Goal: Complete application form

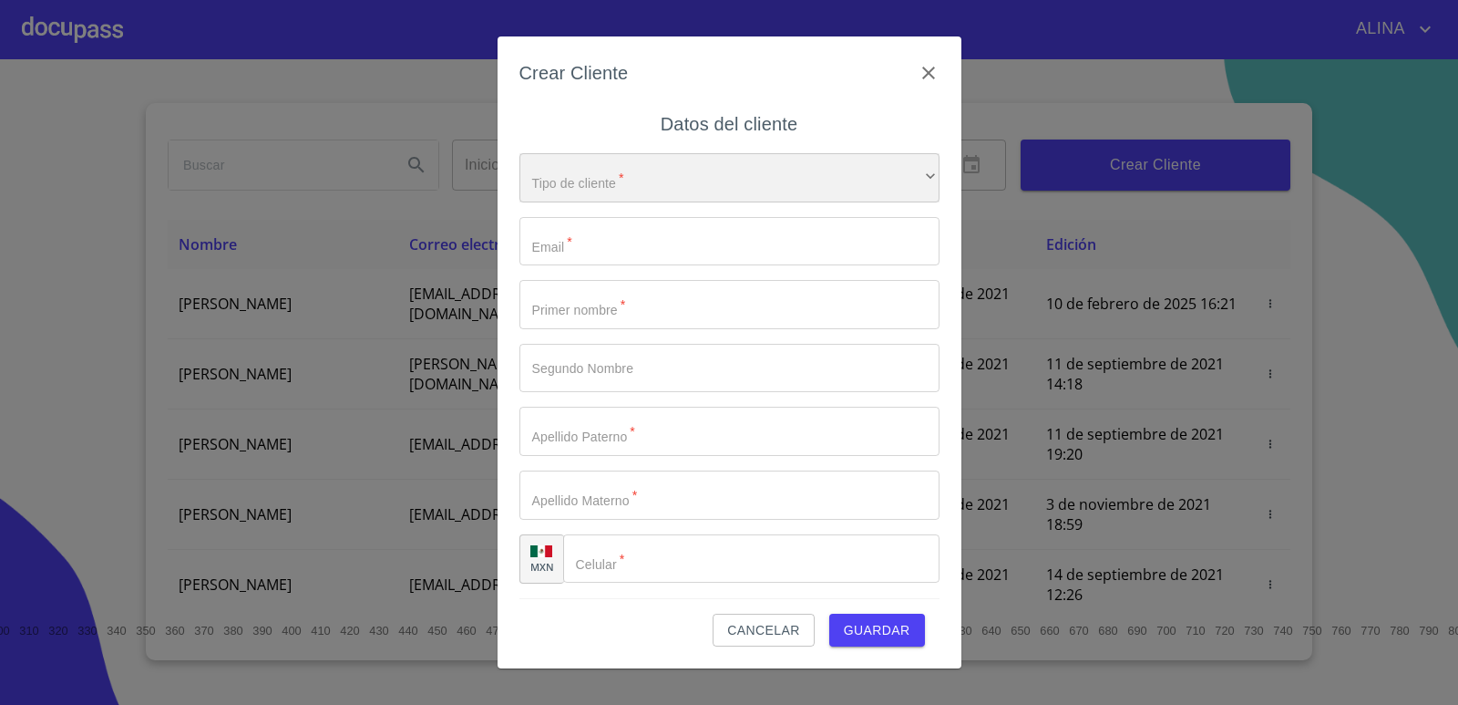
click at [659, 175] on div "​" at bounding box center [729, 177] width 420 height 49
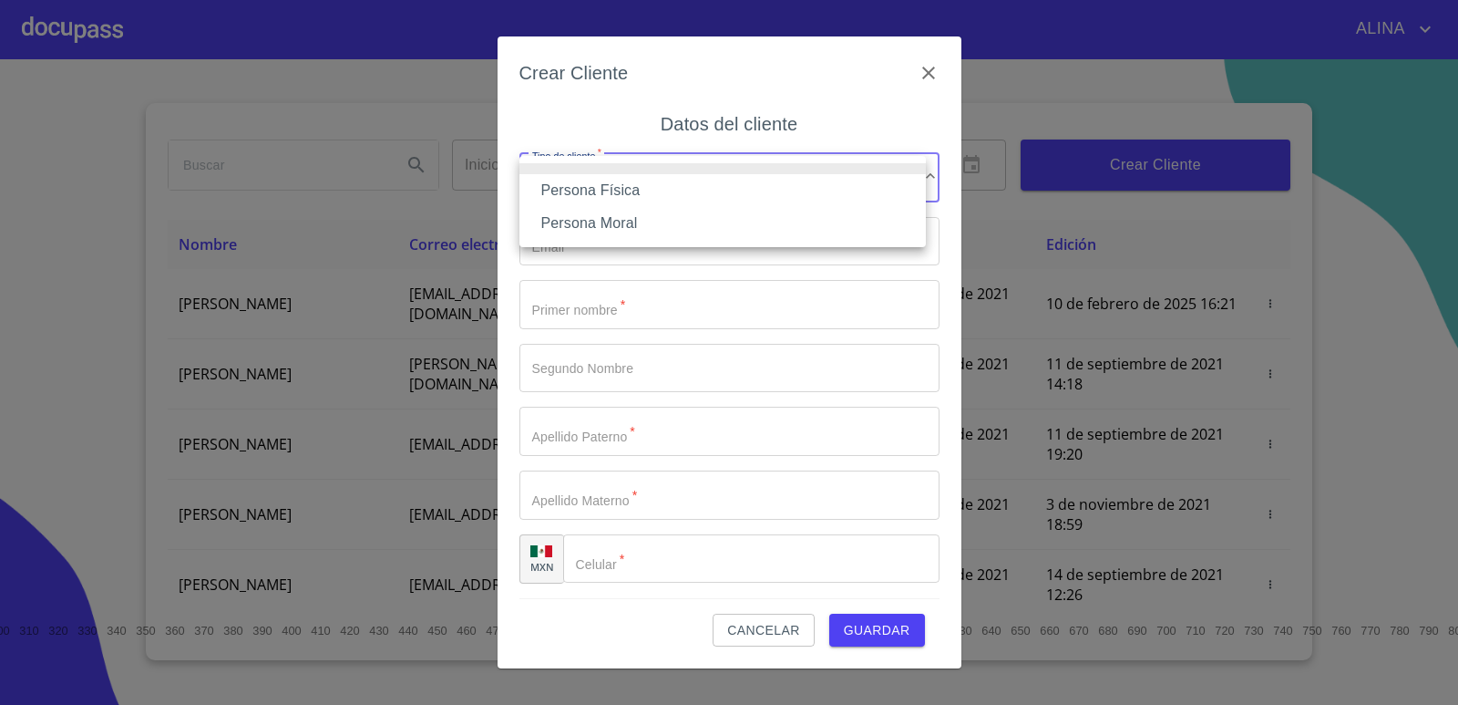
click at [623, 227] on li "Persona Moral" at bounding box center [722, 223] width 406 height 33
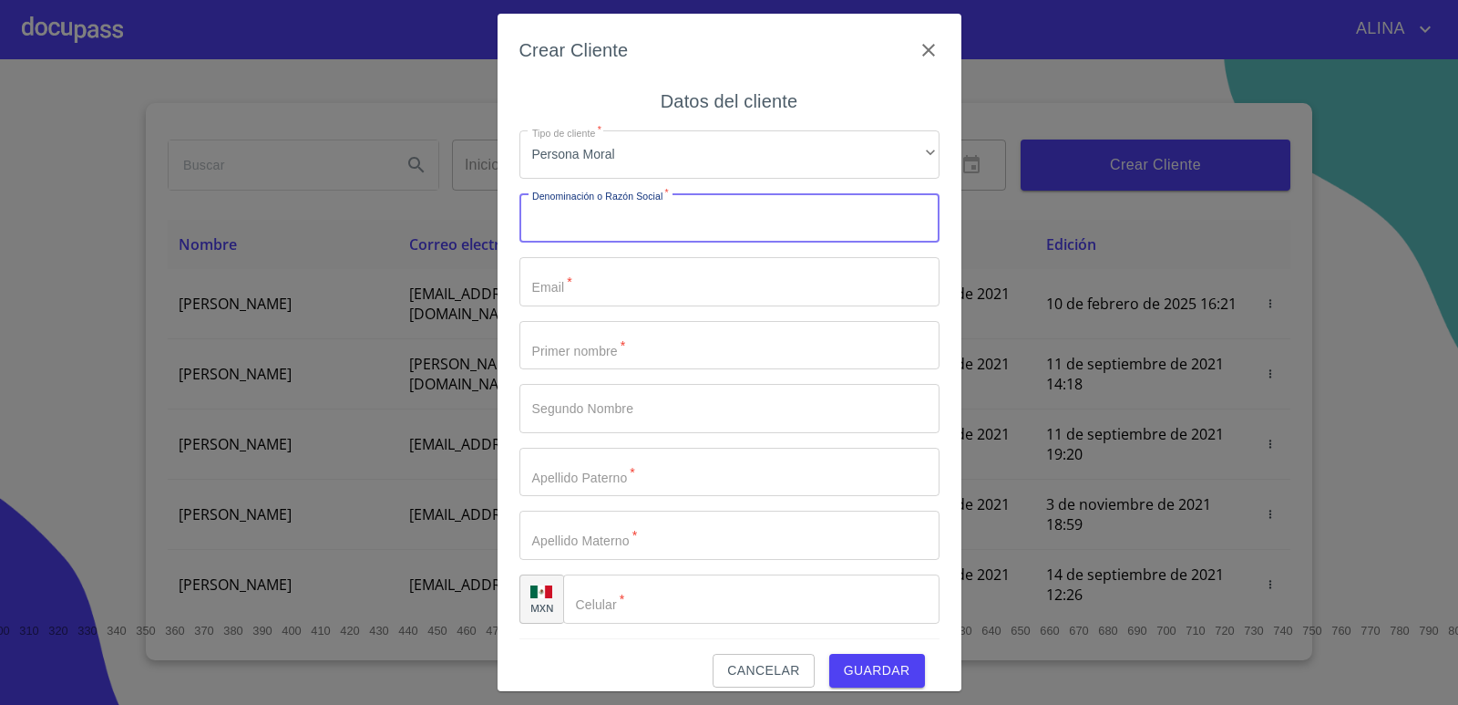
click at [783, 224] on input "Tipo de cliente   *" at bounding box center [729, 217] width 420 height 49
click at [619, 225] on input "Tipo de cliente   *" at bounding box center [729, 217] width 420 height 49
type input "m"
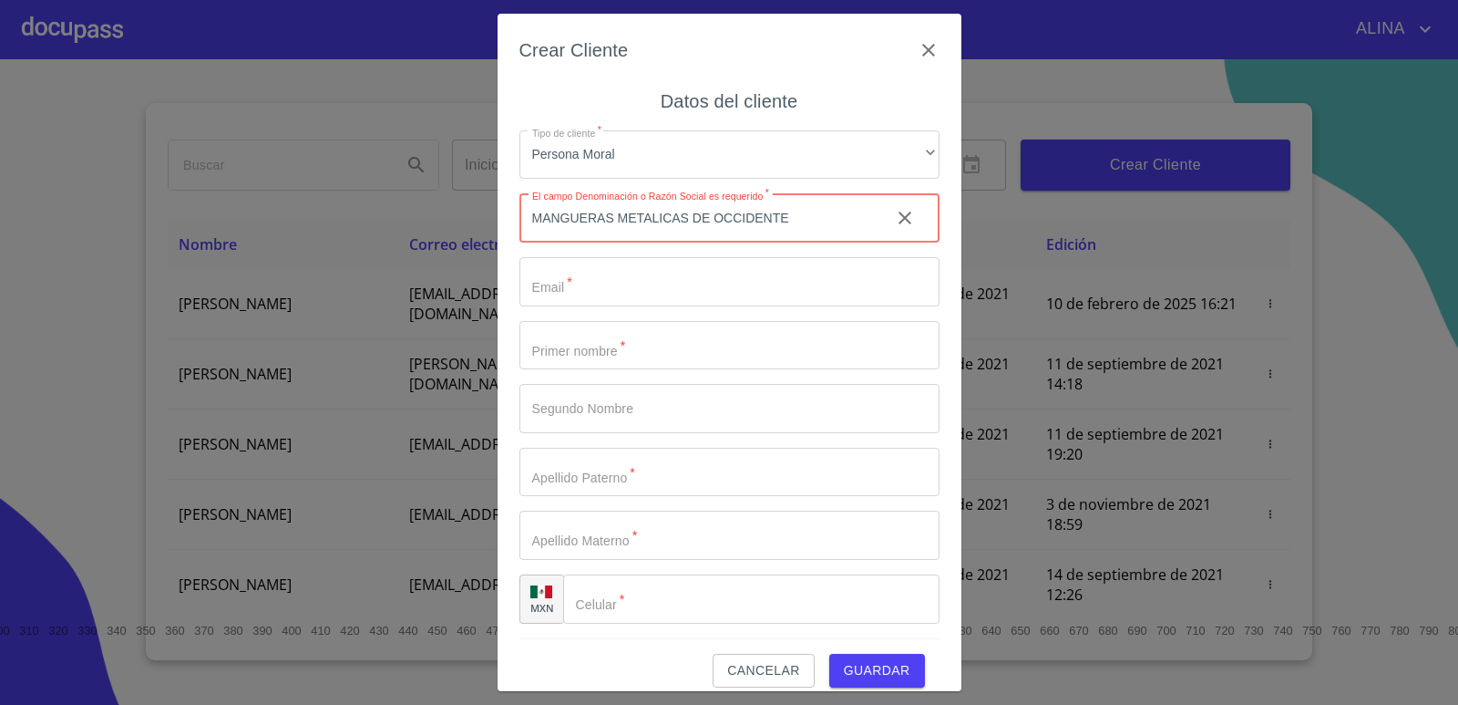
type input "MANGUERAS METALICAS DE OCCIDENTE"
click at [602, 291] on input "Tipo de cliente   *" at bounding box center [729, 281] width 420 height 49
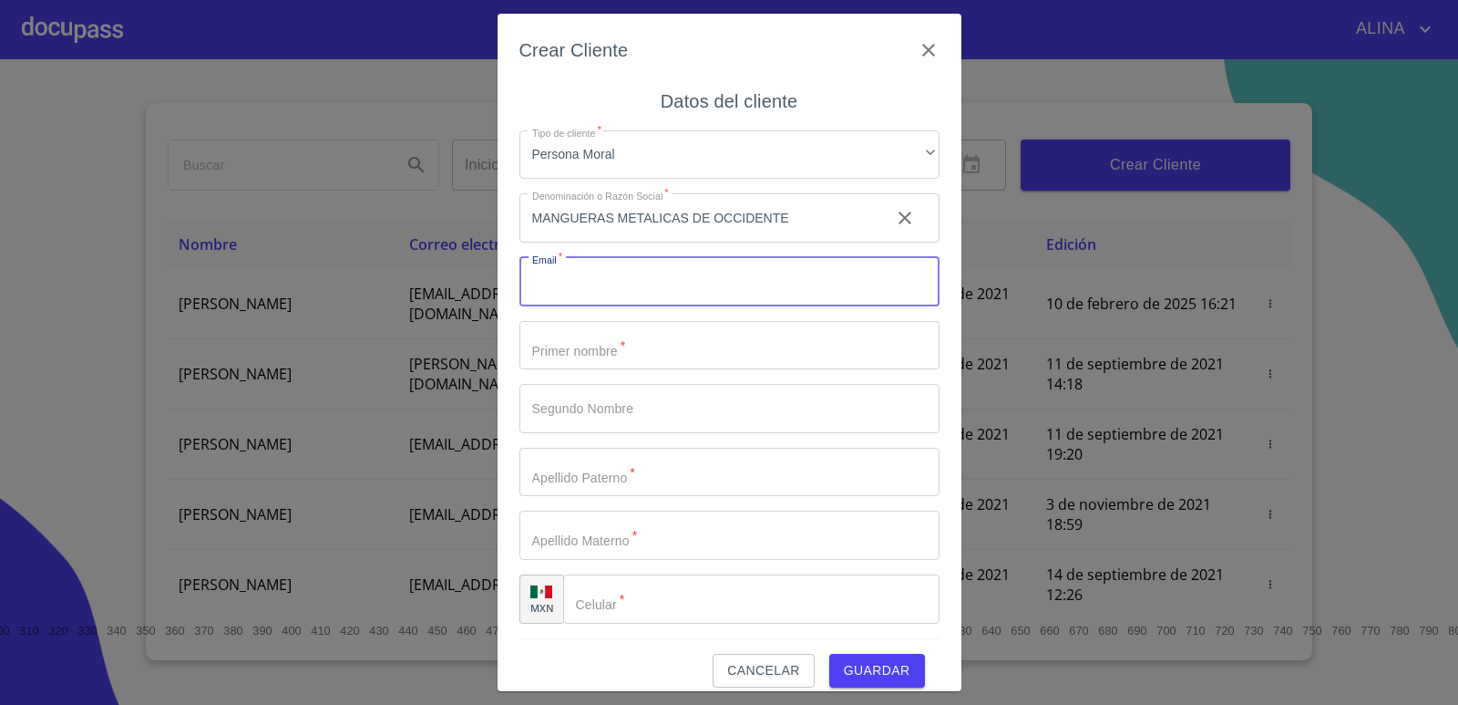
paste input "[PERSON_NAME][EMAIL_ADDRESS][DOMAIN_NAME]"
type input "[PERSON_NAME][EMAIL_ADDRESS][DOMAIN_NAME]"
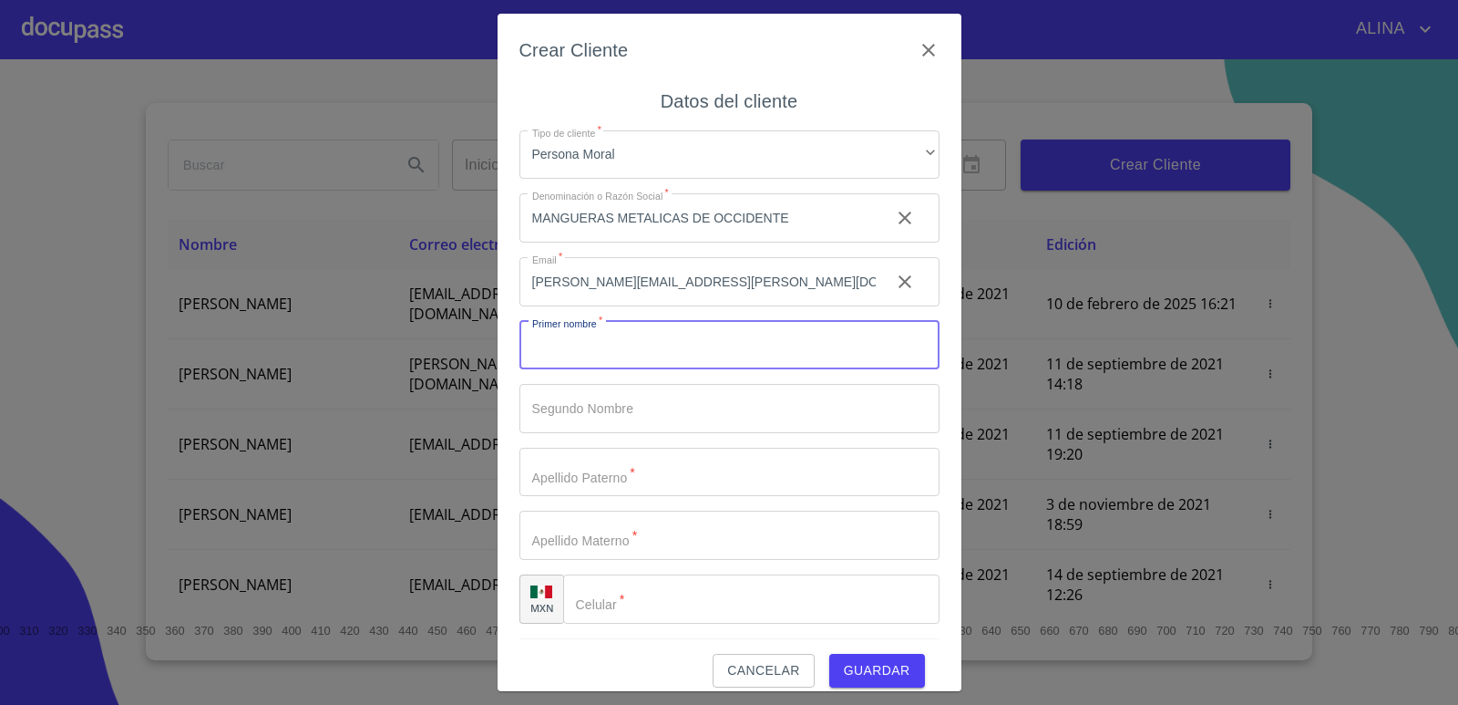
click at [606, 339] on input "Tipo de cliente   *" at bounding box center [729, 345] width 420 height 49
type input "JOSE"
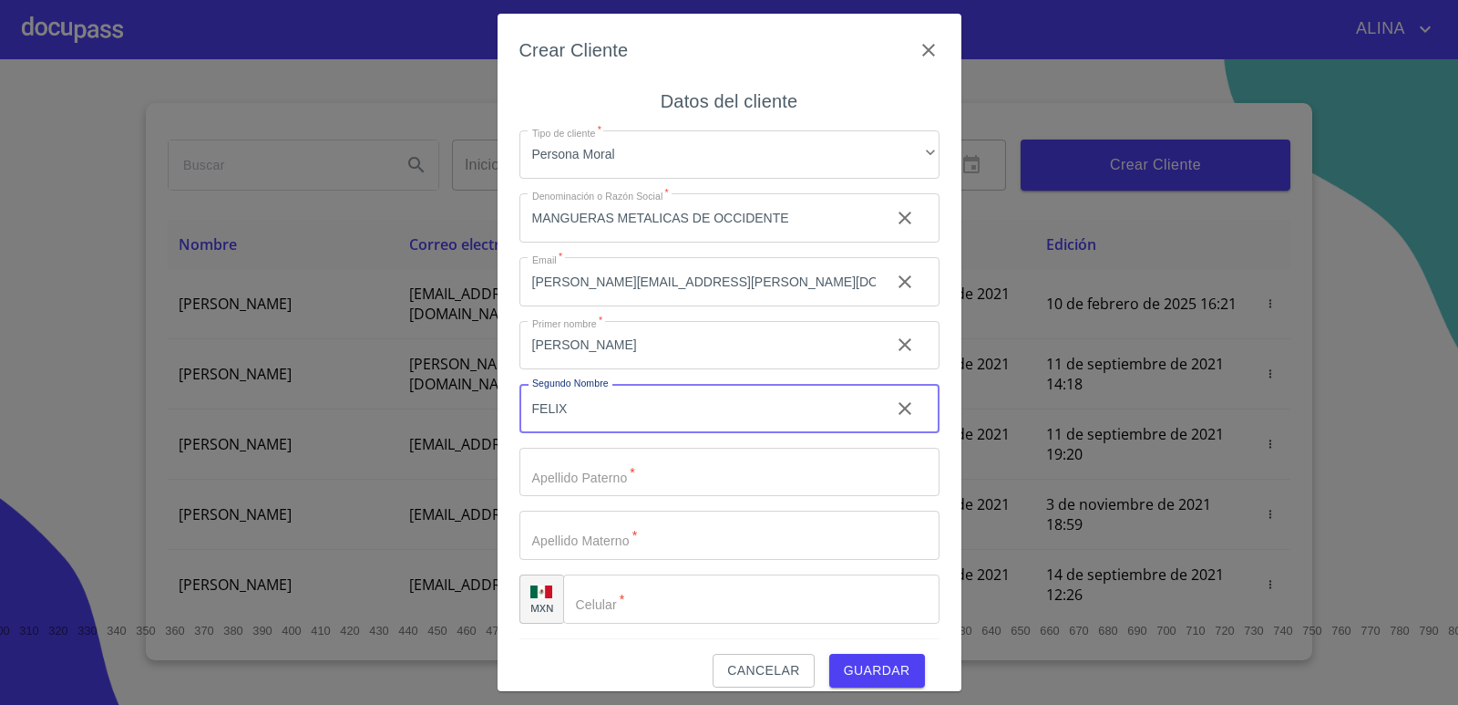
type input "FELIX"
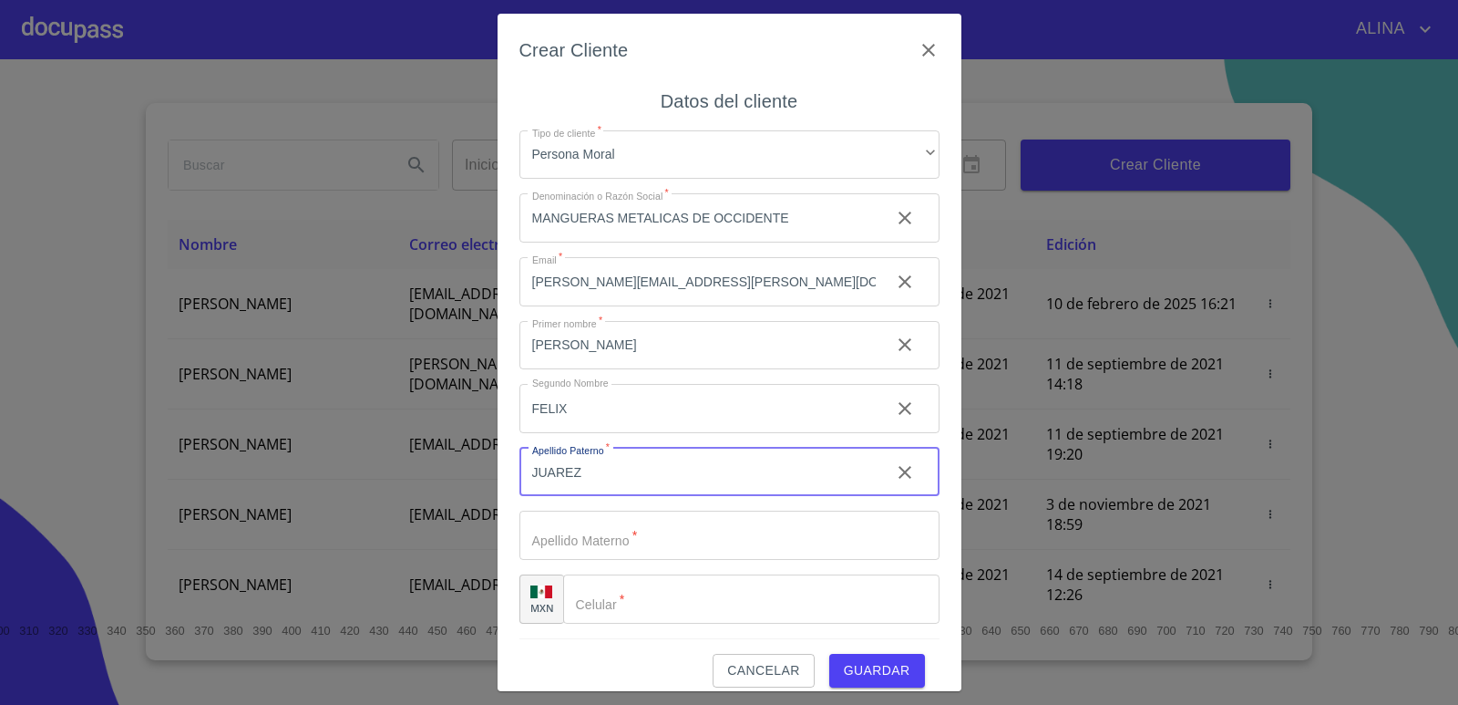
type input "JUAREZ"
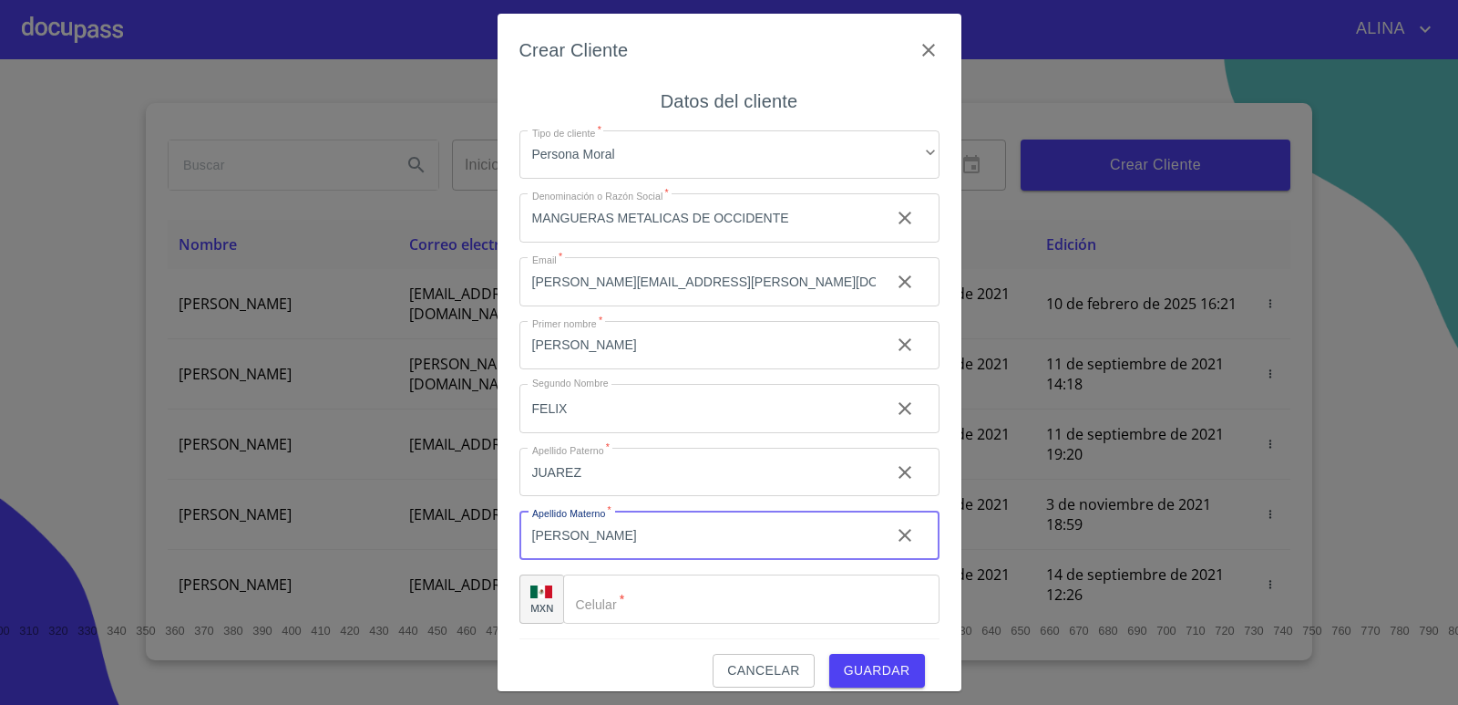
type input "CASAS"
click at [644, 601] on input "Tipo de cliente   *" at bounding box center [751, 598] width 376 height 49
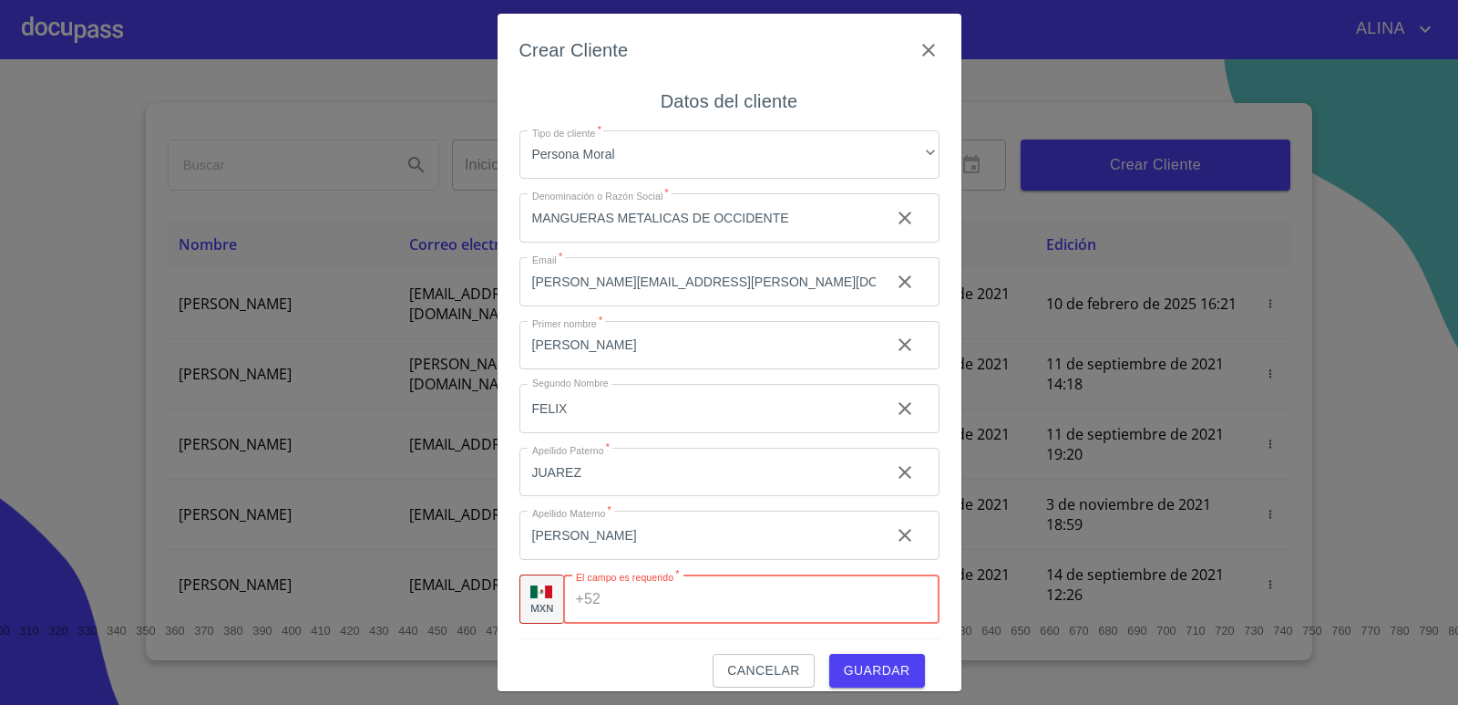
click at [628, 607] on input "Tipo de cliente   *" at bounding box center [773, 598] width 331 height 49
paste input "(33) 3440 9797"
click at [886, 672] on span "Guardar" at bounding box center [877, 670] width 67 height 23
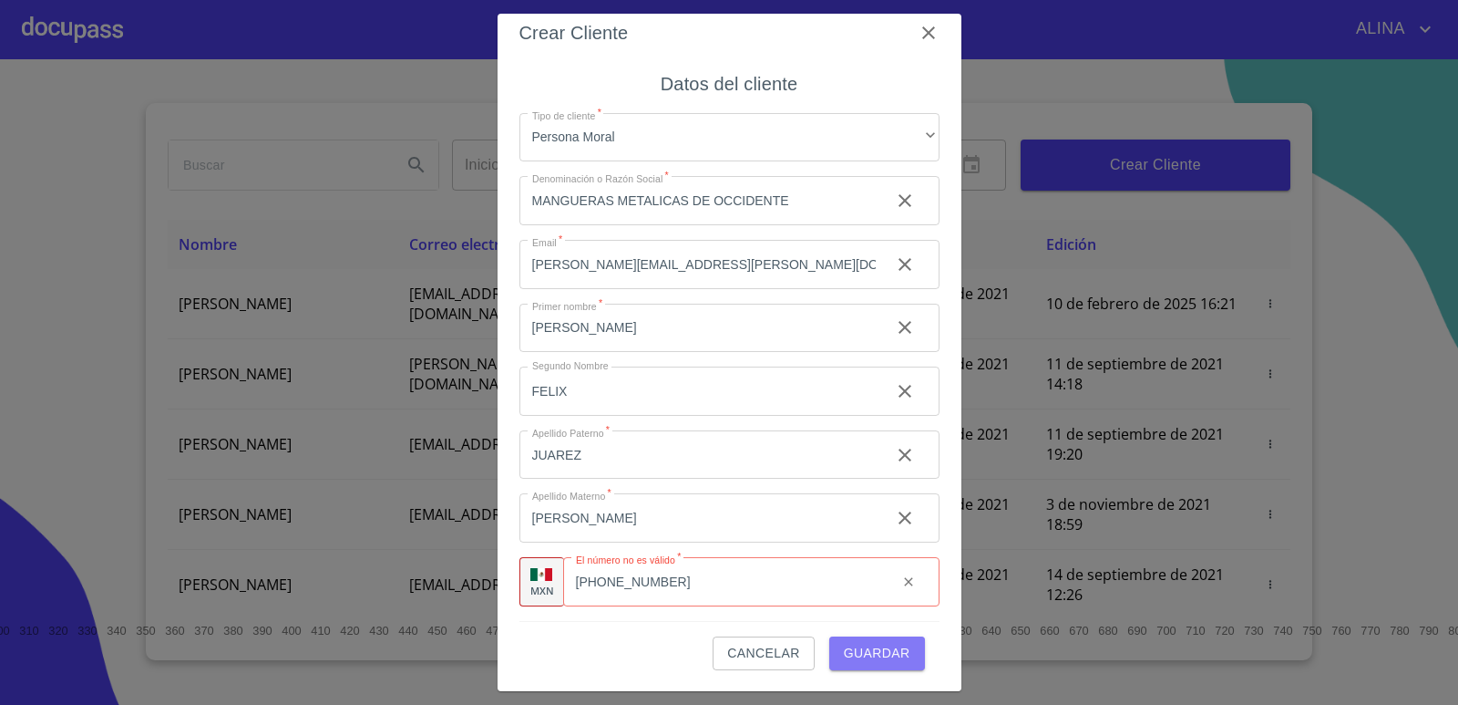
click at [869, 656] on span "Guardar" at bounding box center [877, 653] width 67 height 23
click at [666, 580] on input "(33) 3440 9797" at bounding box center [745, 581] width 274 height 49
click at [635, 582] on input "(33) 34409797" at bounding box center [745, 581] width 274 height 49
type input "[PHONE_NUMBER]"
click at [884, 645] on span "Guardar" at bounding box center [877, 653] width 67 height 23
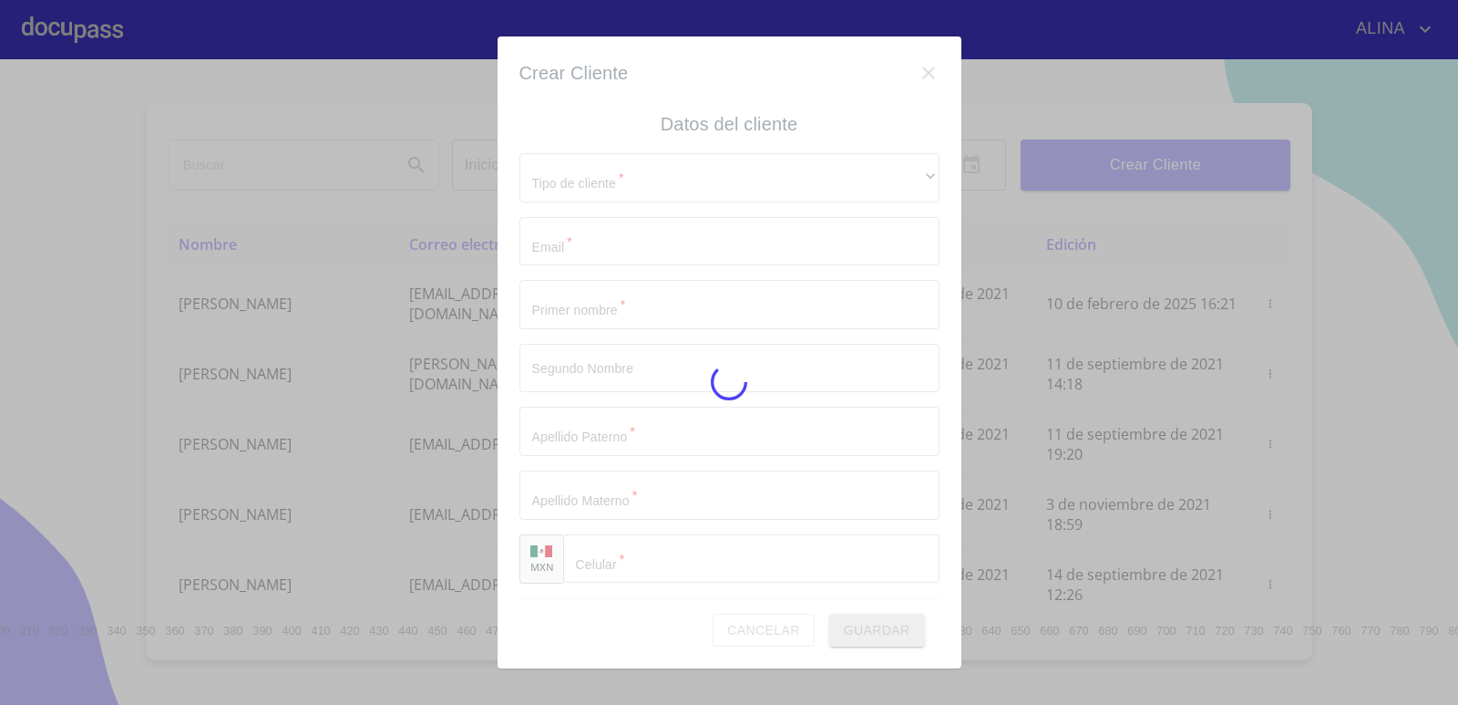
scroll to position [0, 0]
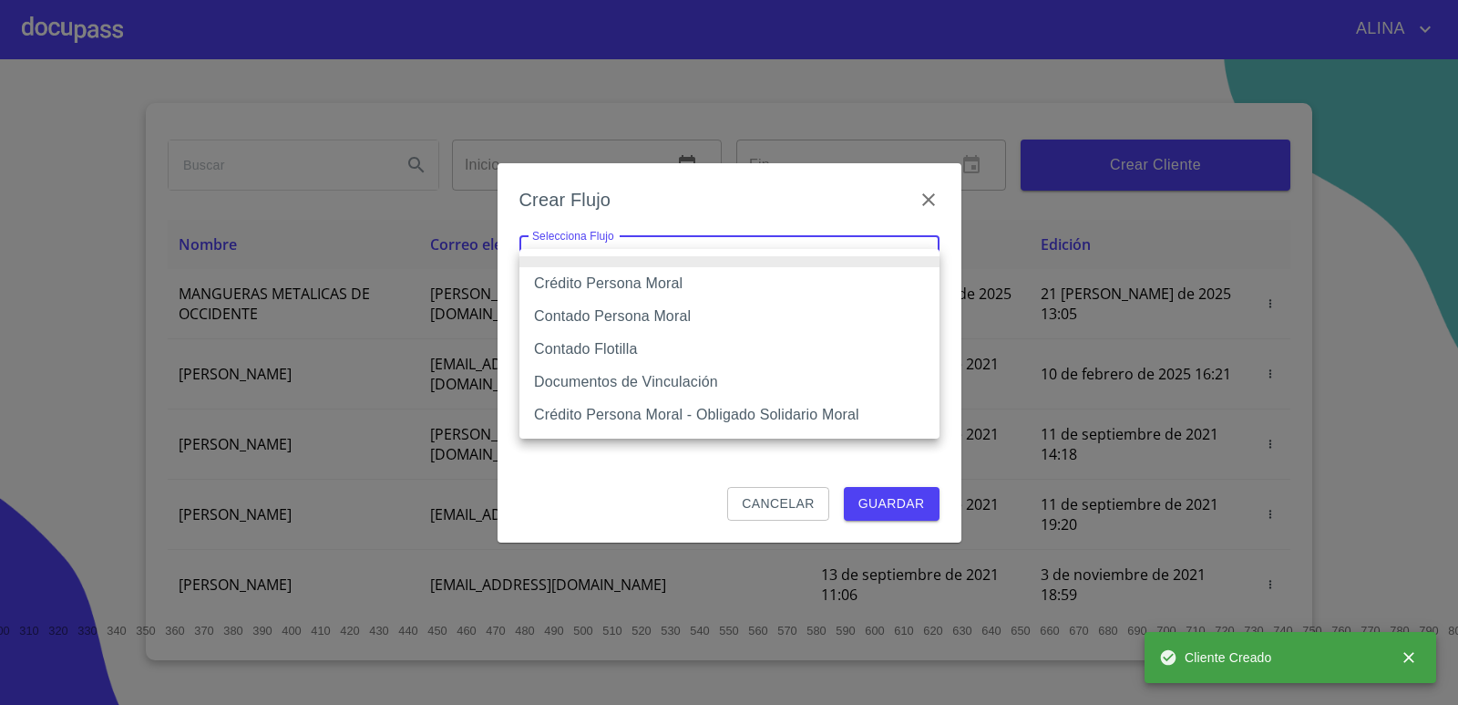
click at [877, 256] on body "ALINA Inicio ​ Fin ​ Crear Cliente Nombre Correo electrónico Registro Edición M…" at bounding box center [729, 352] width 1458 height 705
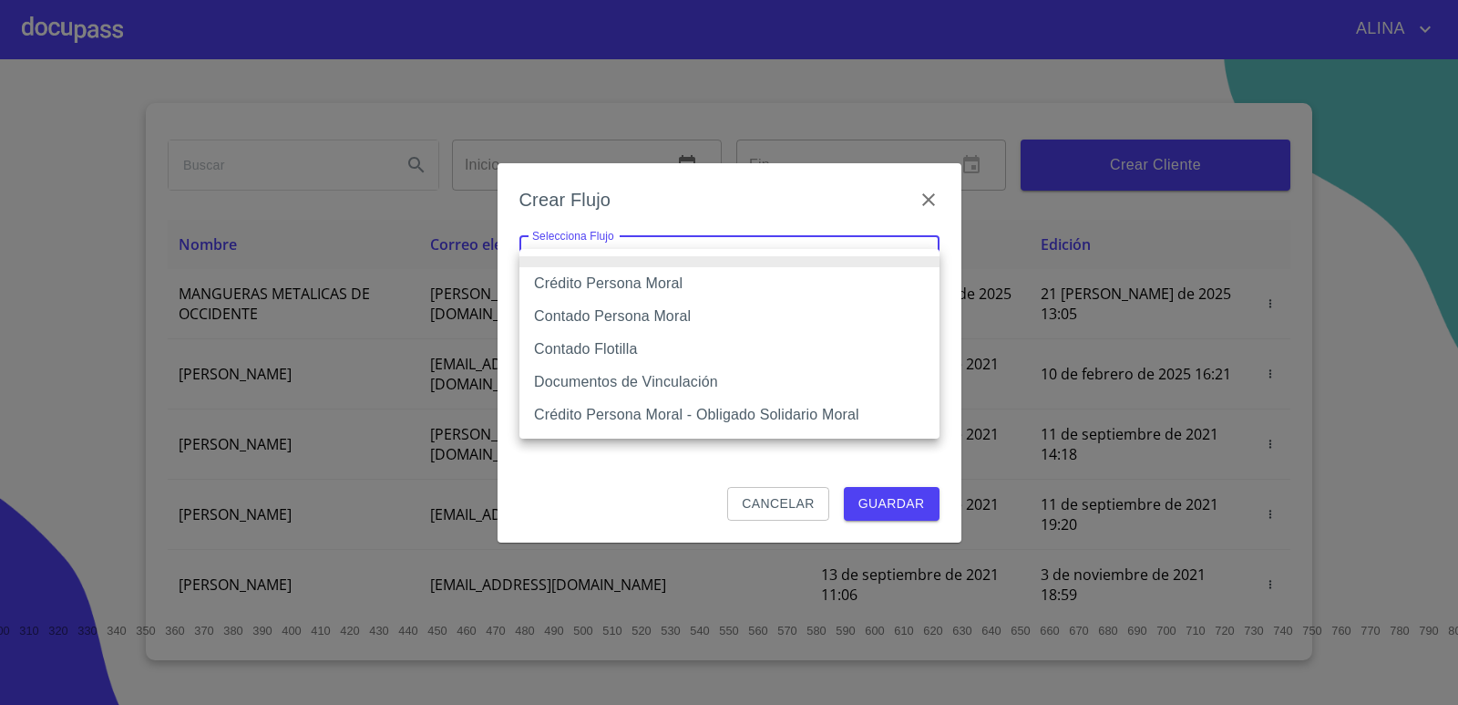
click at [660, 290] on li "Crédito Persona Moral" at bounding box center [729, 283] width 420 height 33
type input "614ae8207e49d67341f8d0cd"
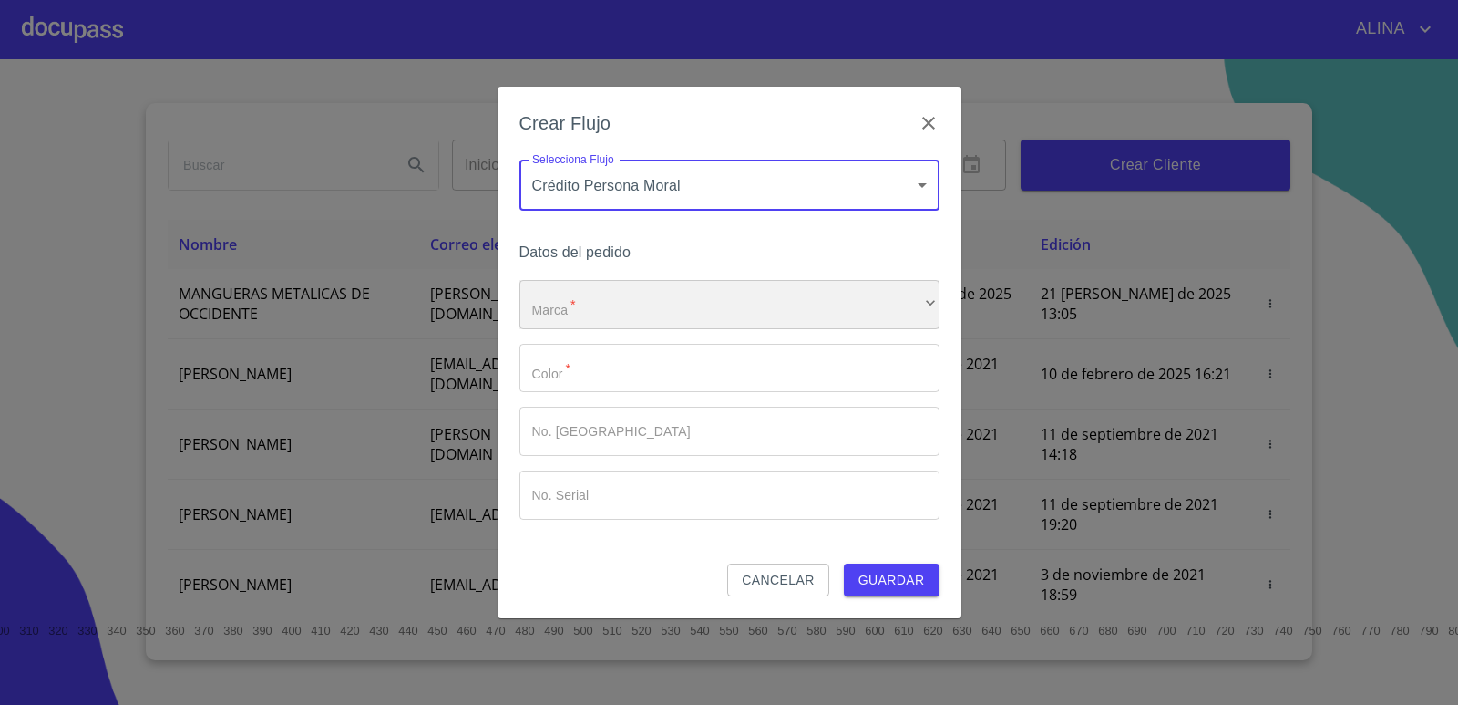
click at [768, 307] on div "​" at bounding box center [729, 304] width 420 height 49
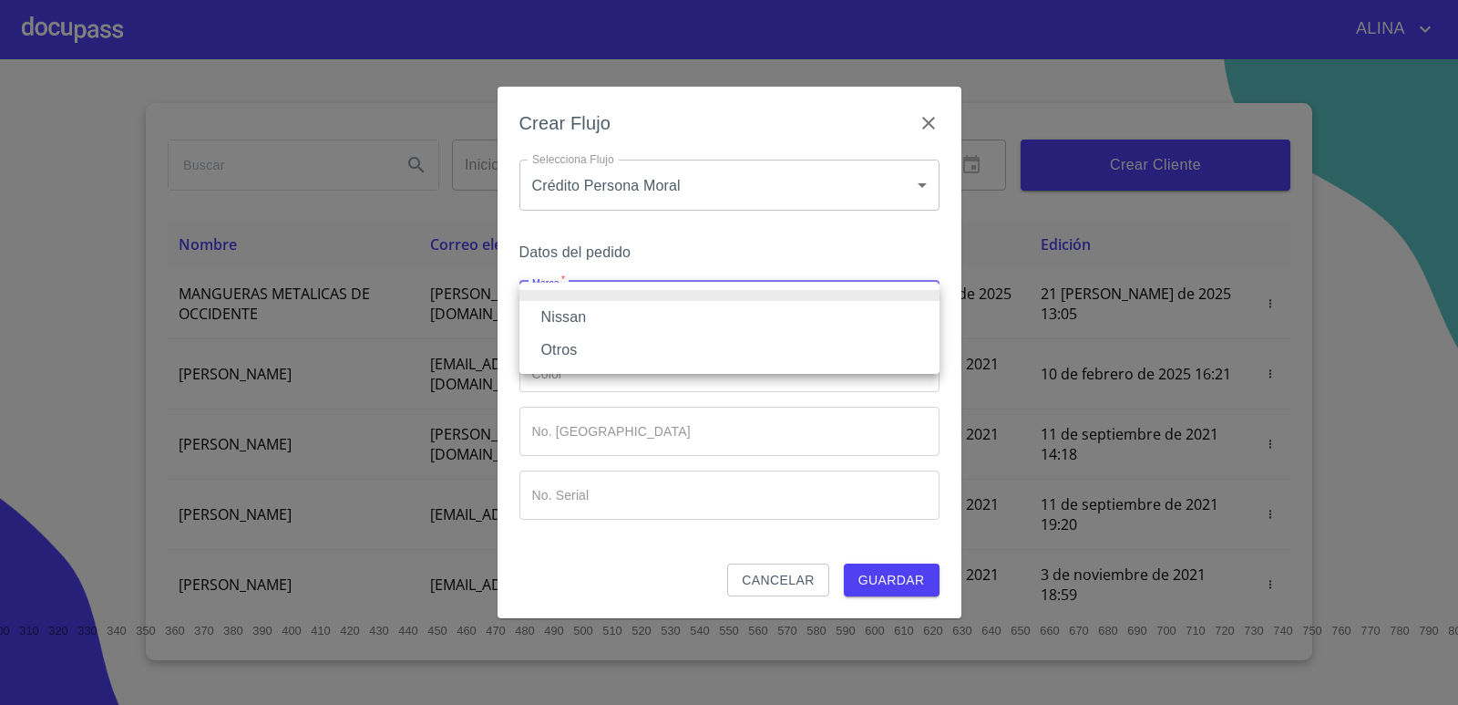
click at [594, 312] on li "Nissan" at bounding box center [729, 317] width 420 height 33
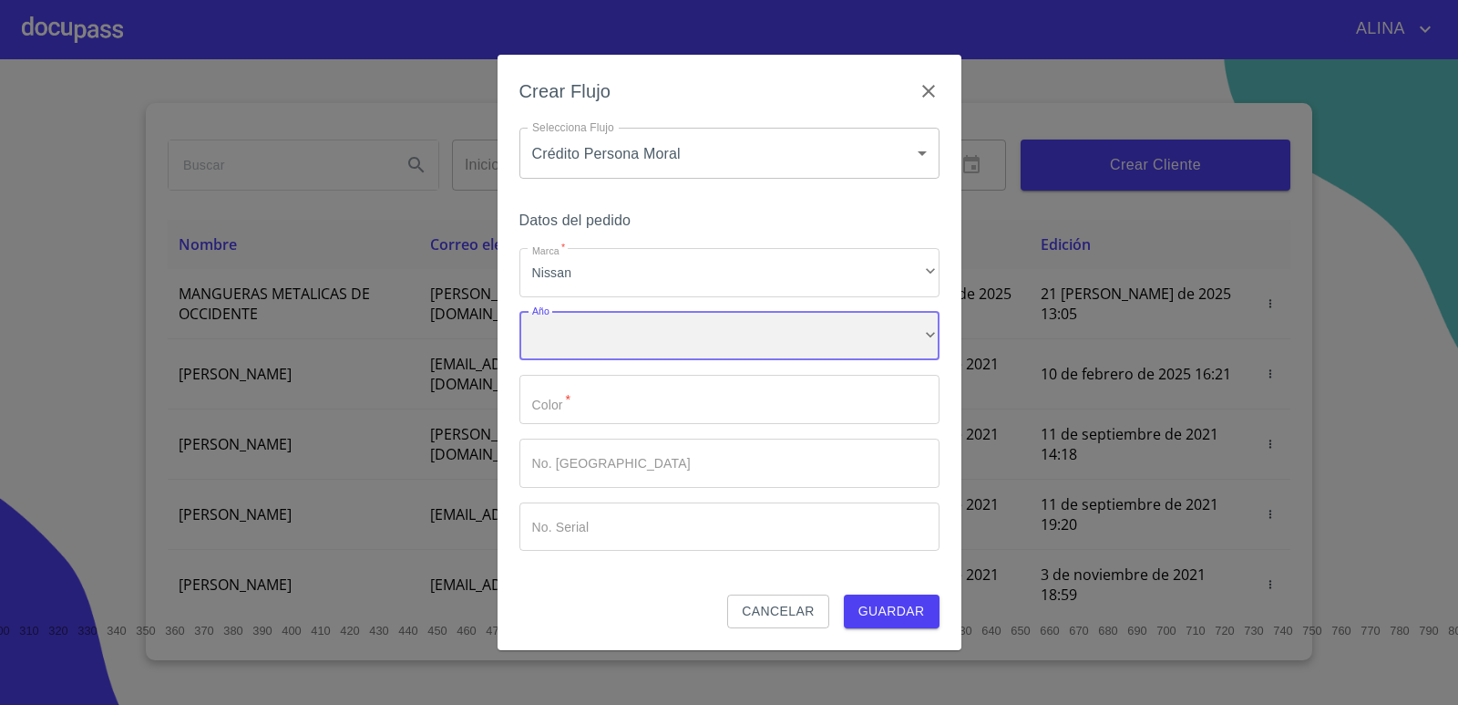
click at [618, 338] on div "​" at bounding box center [729, 336] width 420 height 49
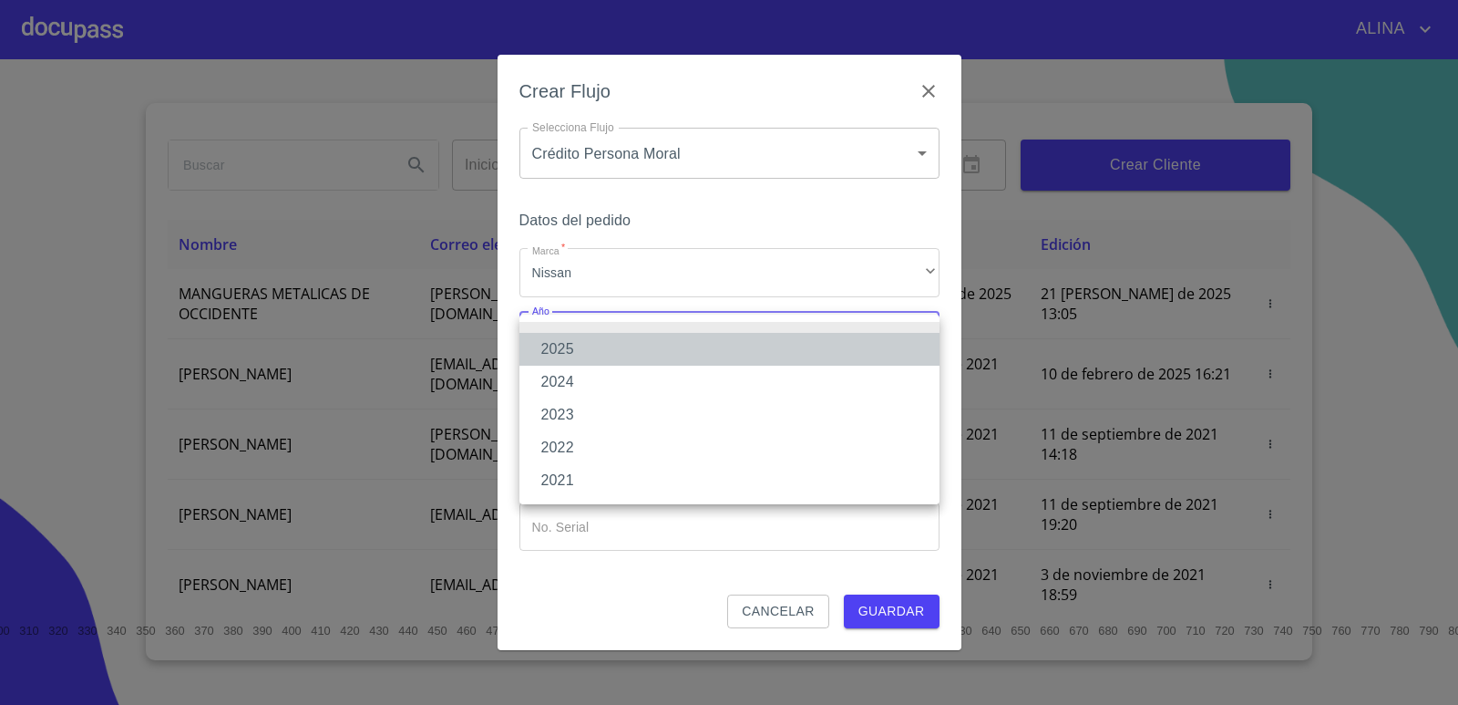
click at [566, 346] on li "2025" at bounding box center [729, 349] width 420 height 33
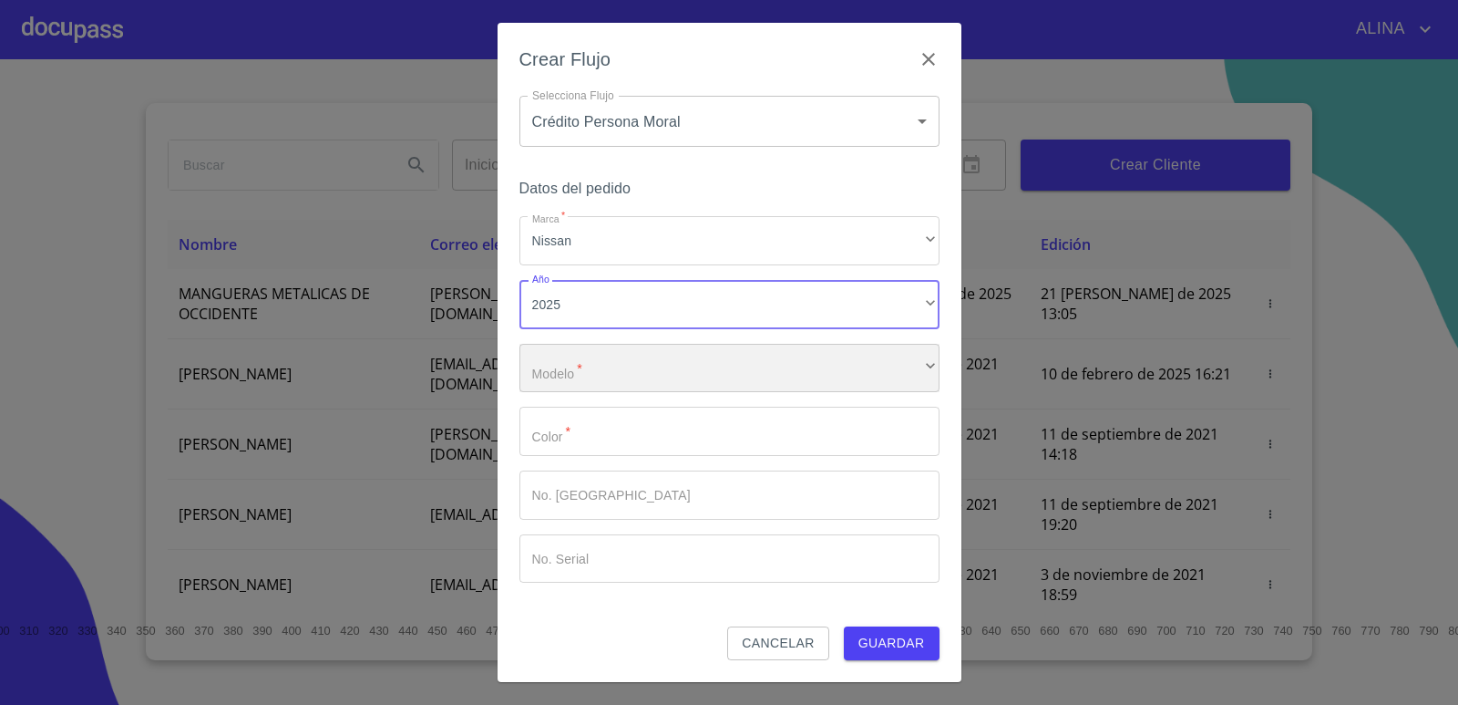
click at [621, 361] on div "​" at bounding box center [729, 368] width 420 height 49
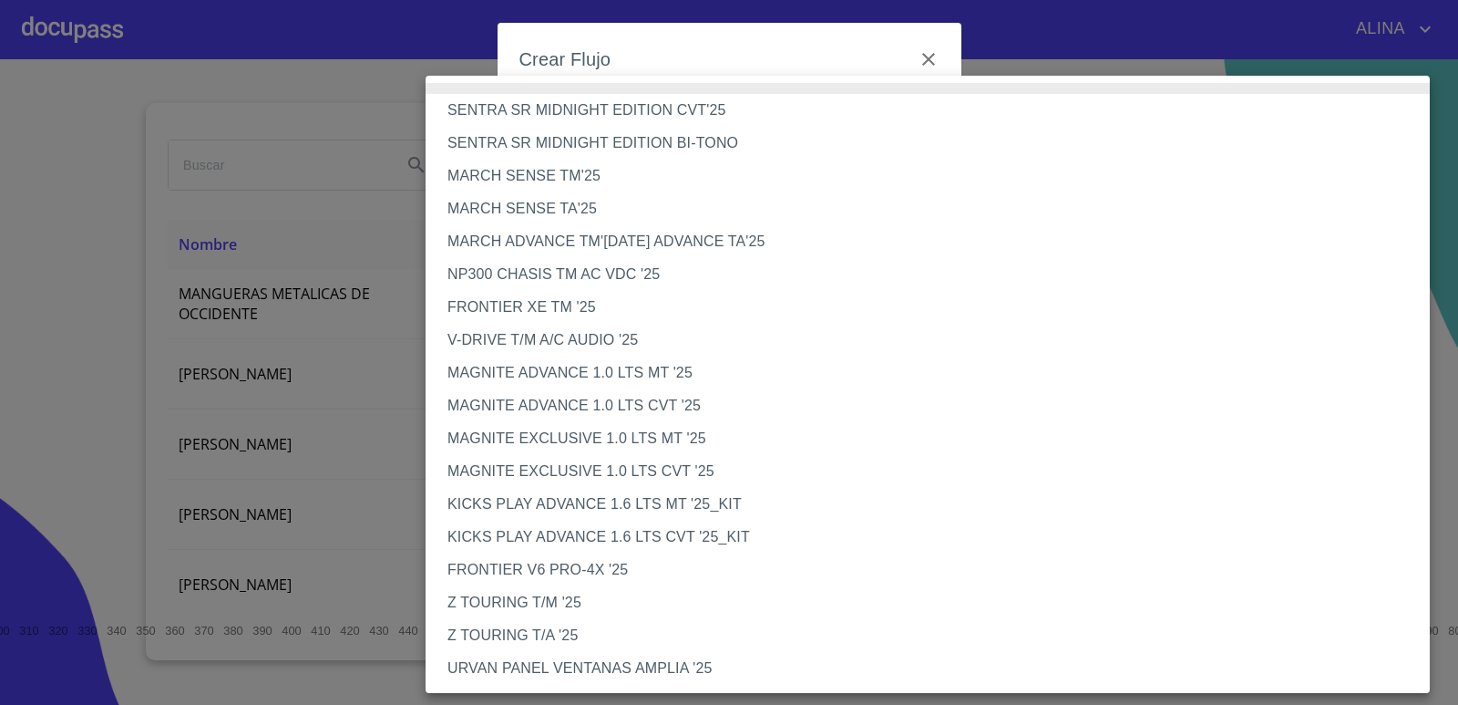
click at [616, 276] on li "NP300 CHASIS TM AC VDC '25" at bounding box center [935, 274] width 1018 height 33
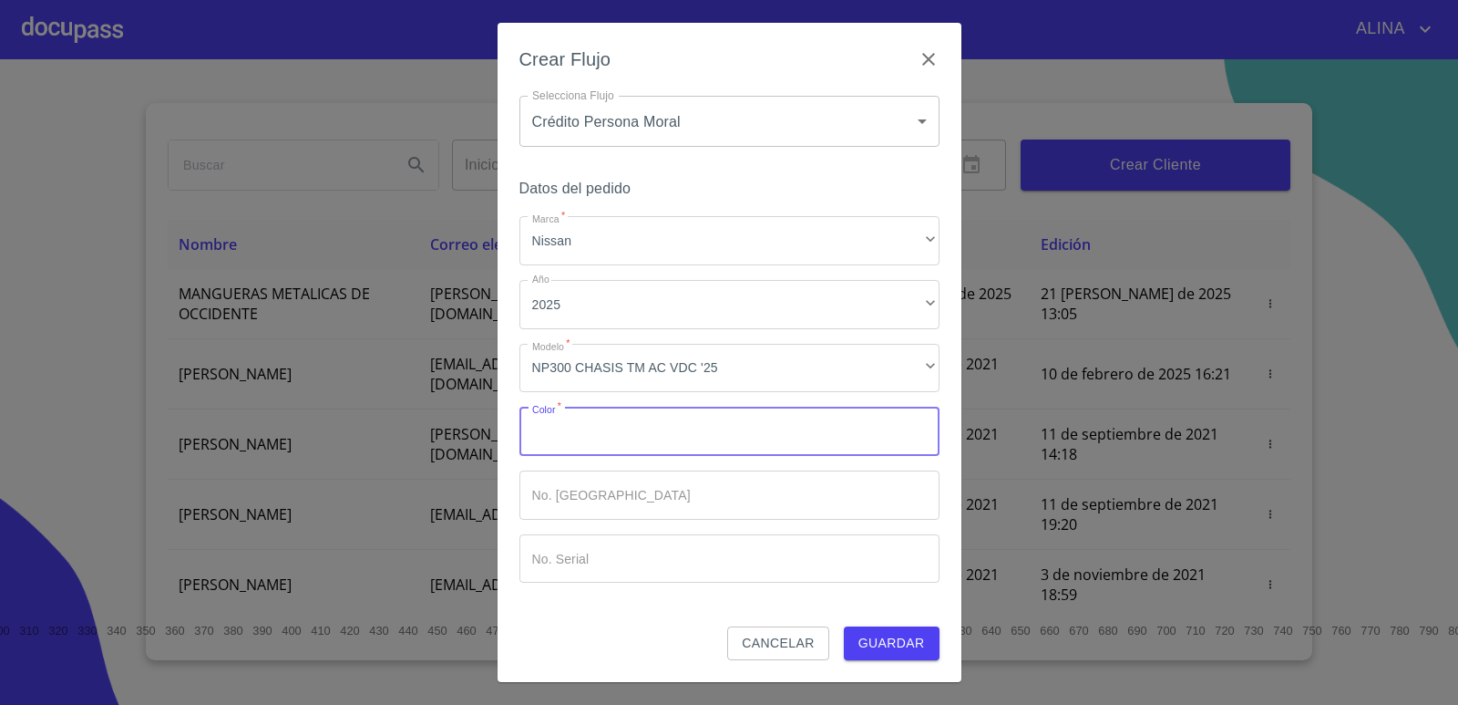
click at [636, 434] on input "Marca   *" at bounding box center [729, 430] width 420 height 49
type input "BLANCA"
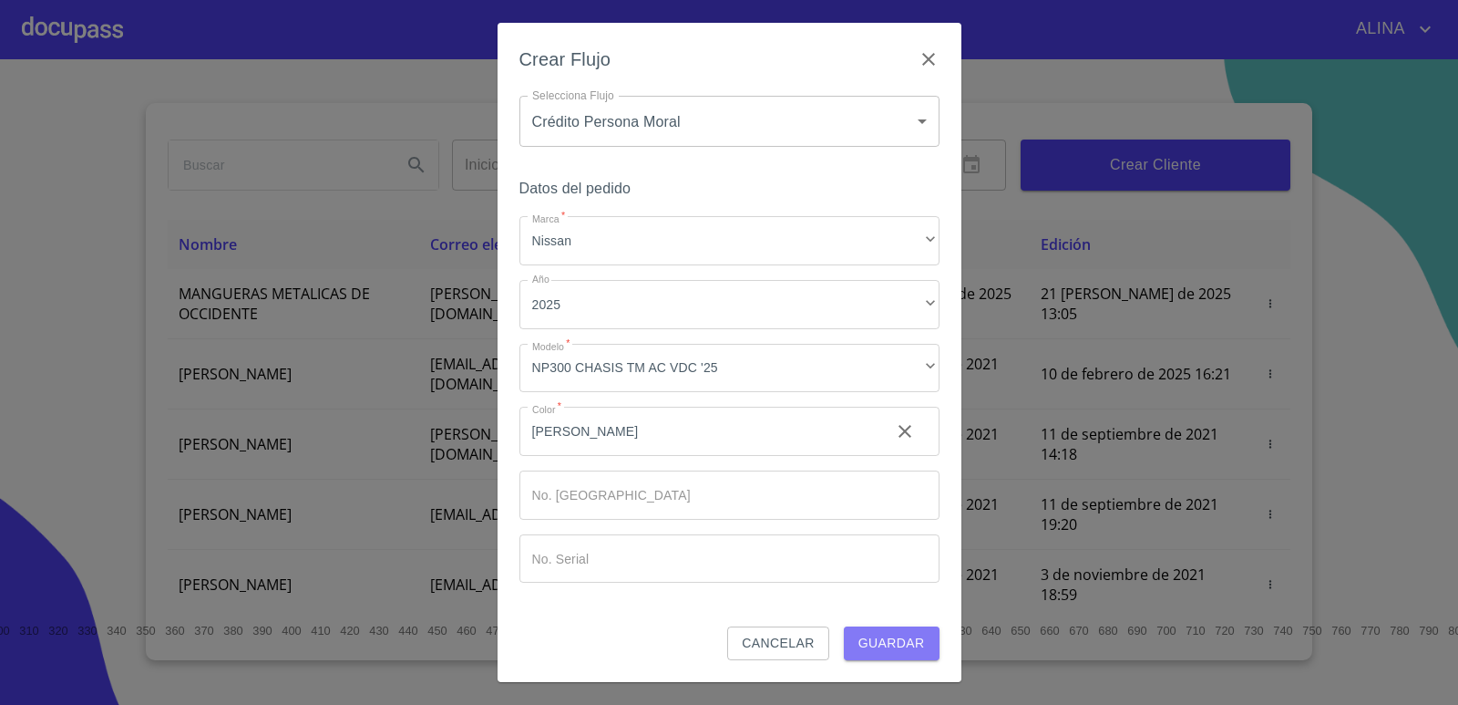
click at [869, 636] on span "Guardar" at bounding box center [892, 643] width 67 height 23
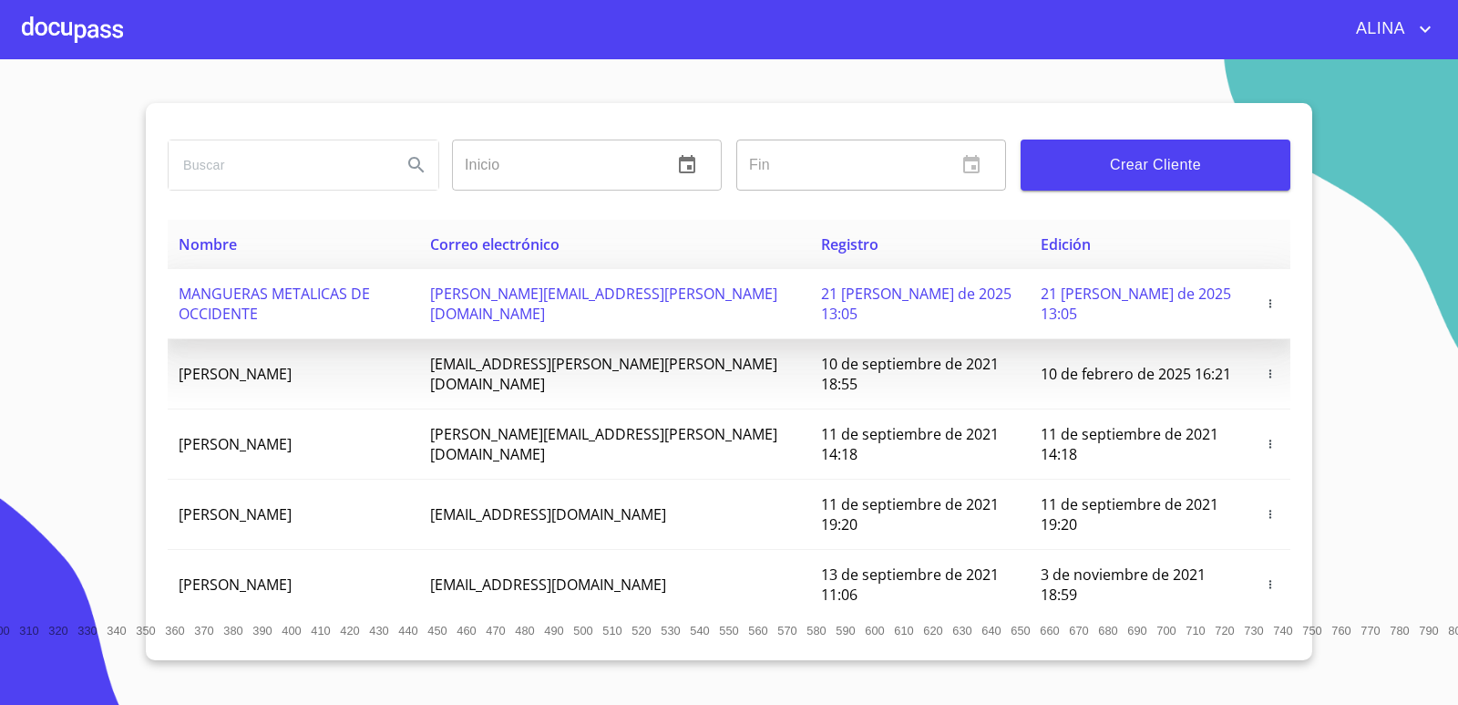
click at [320, 298] on span "MANGUERAS METALICAS DE OCCIDENTE" at bounding box center [274, 303] width 191 height 40
copy span "MANGUERAS METALICAS DE OCCIDENTE"
drag, startPoint x: 180, startPoint y: 299, endPoint x: 453, endPoint y: 306, distance: 272.6
click at [419, 306] on td "MANGUERAS METALICAS DE OCCIDENTE" at bounding box center [294, 304] width 252 height 70
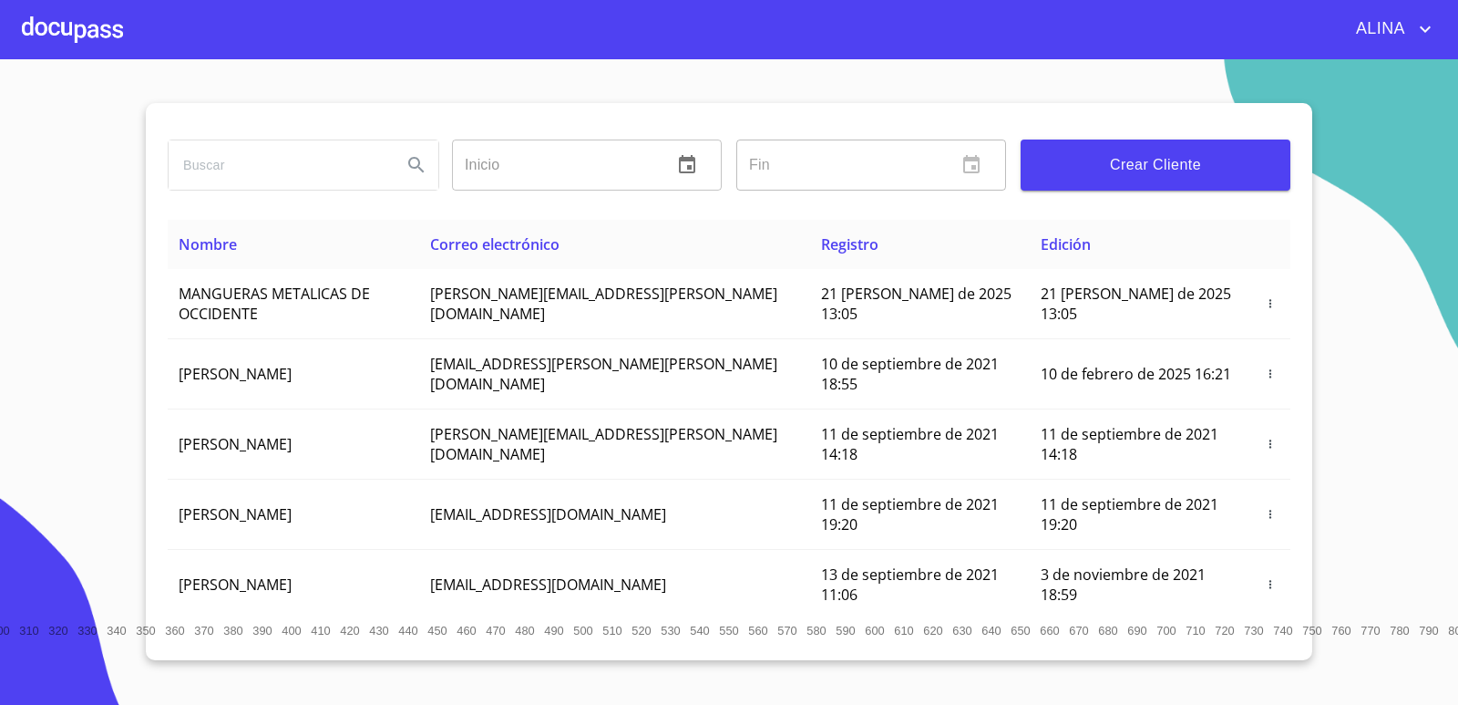
click at [115, 33] on div at bounding box center [72, 29] width 101 height 58
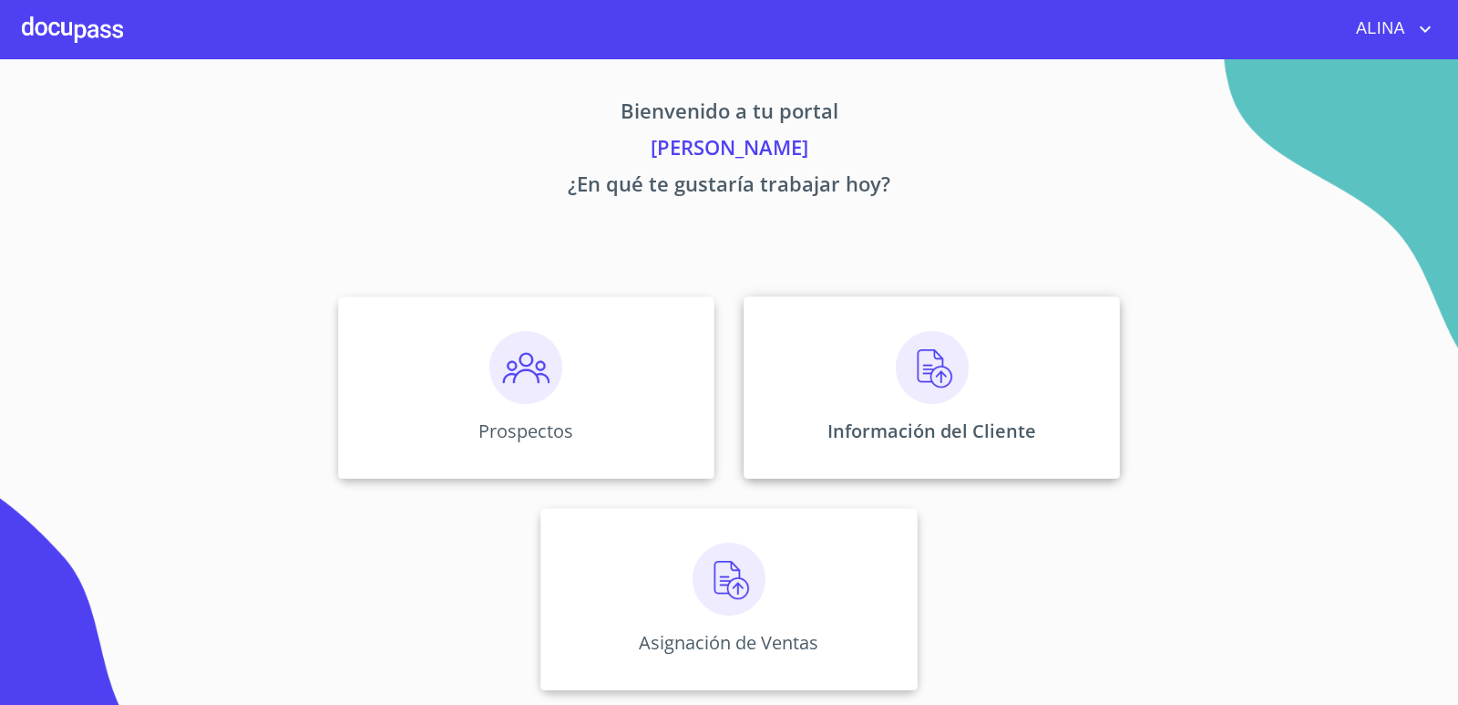
click at [787, 359] on div "Información del Cliente" at bounding box center [932, 387] width 376 height 182
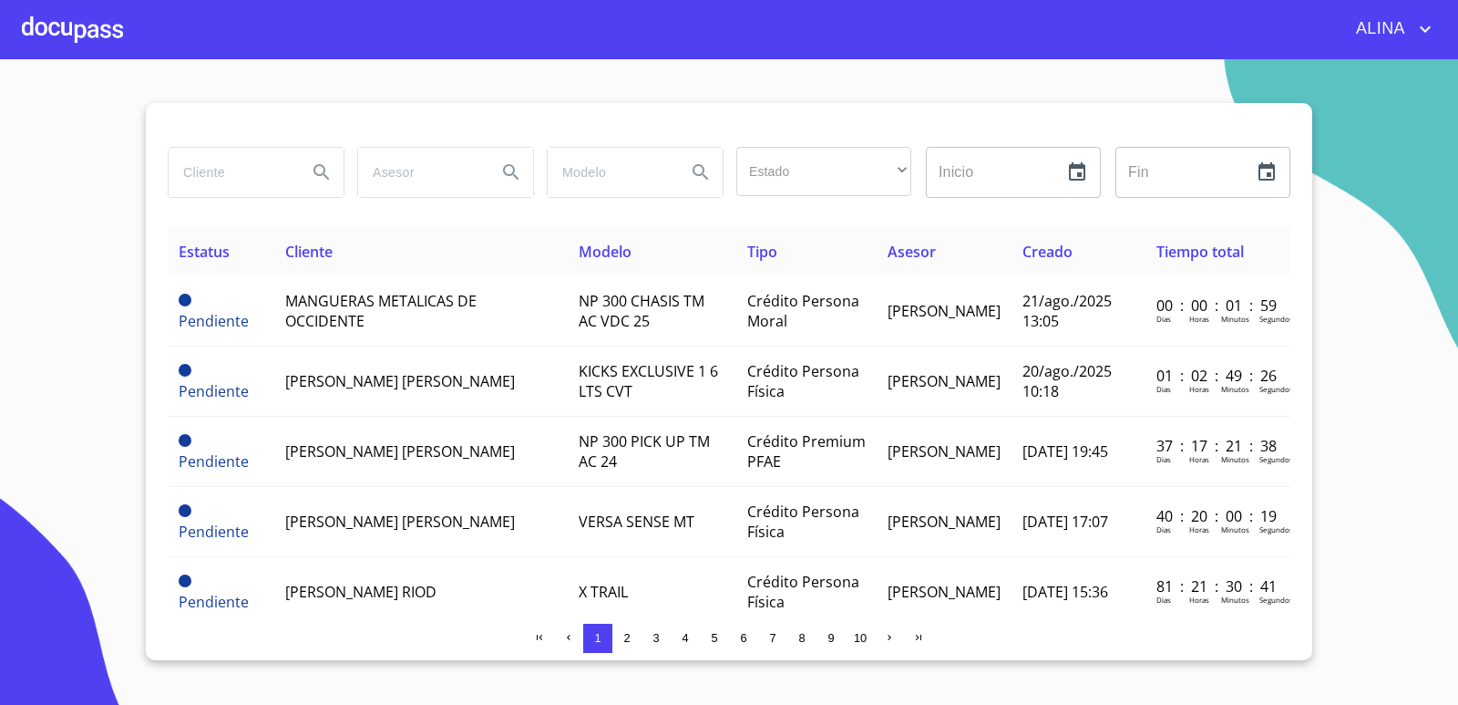
click at [249, 182] on input "search" at bounding box center [231, 172] width 124 height 49
paste input "MANGUERAS METALICAS DE OCCIDENTE"
type input "MANGUERAS METALICAS DE OCCIDENTE"
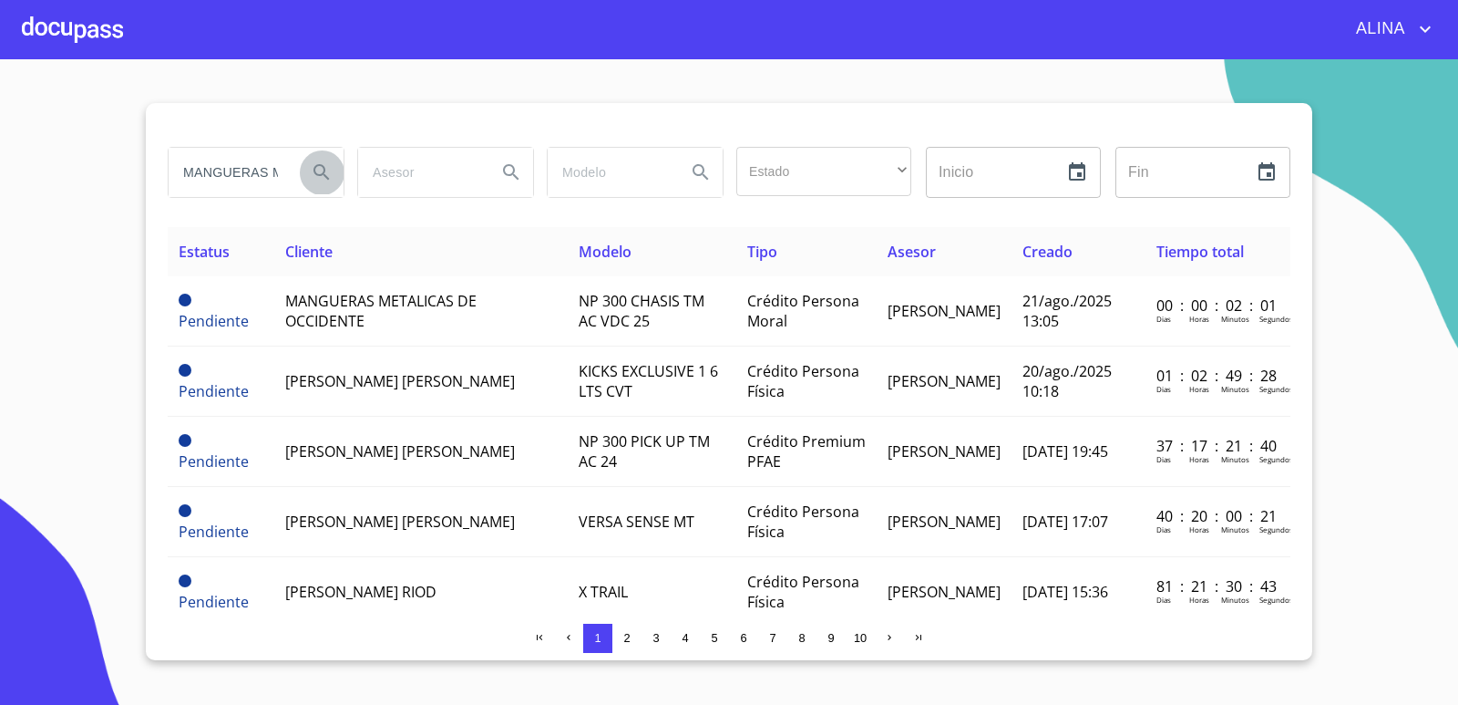
click at [327, 171] on icon "Search" at bounding box center [322, 172] width 22 height 22
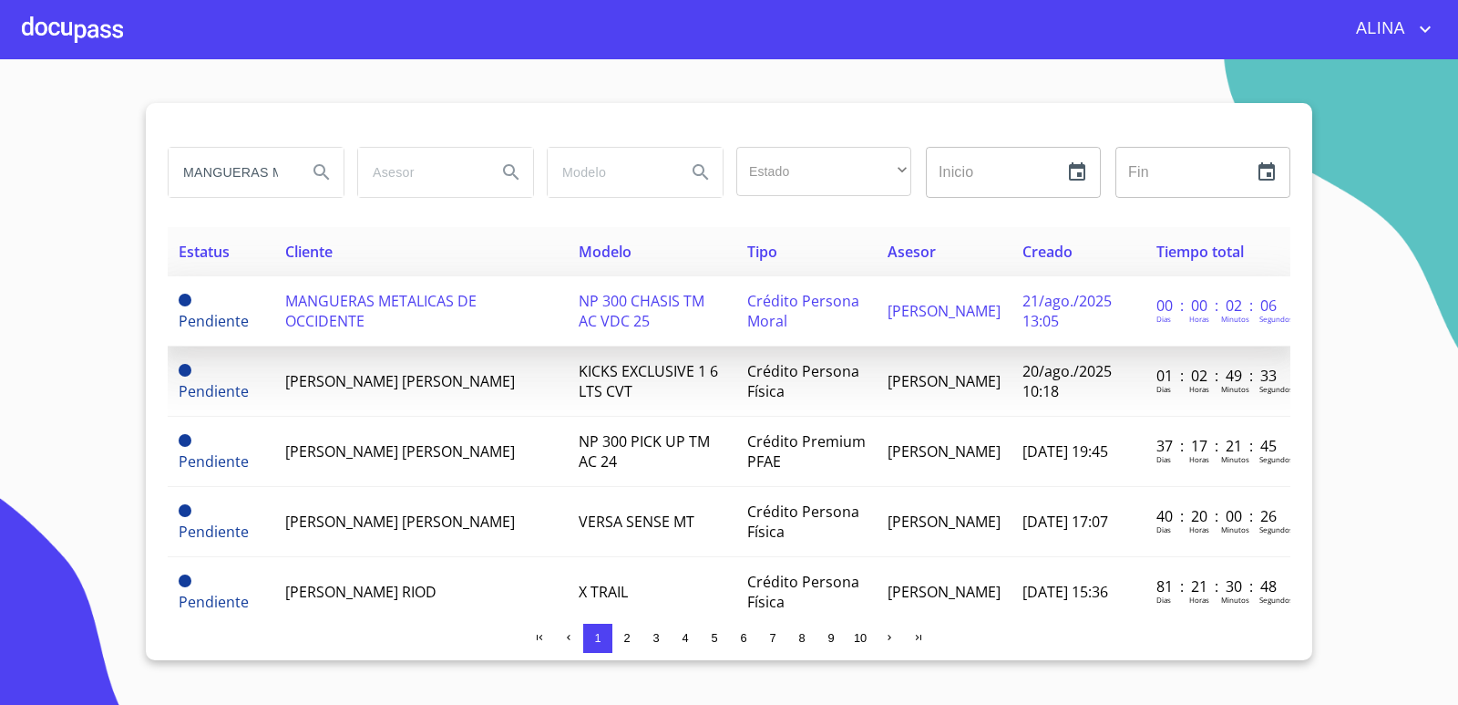
click at [399, 315] on td "MANGUERAS METALICAS DE OCCIDENTE" at bounding box center [420, 311] width 293 height 70
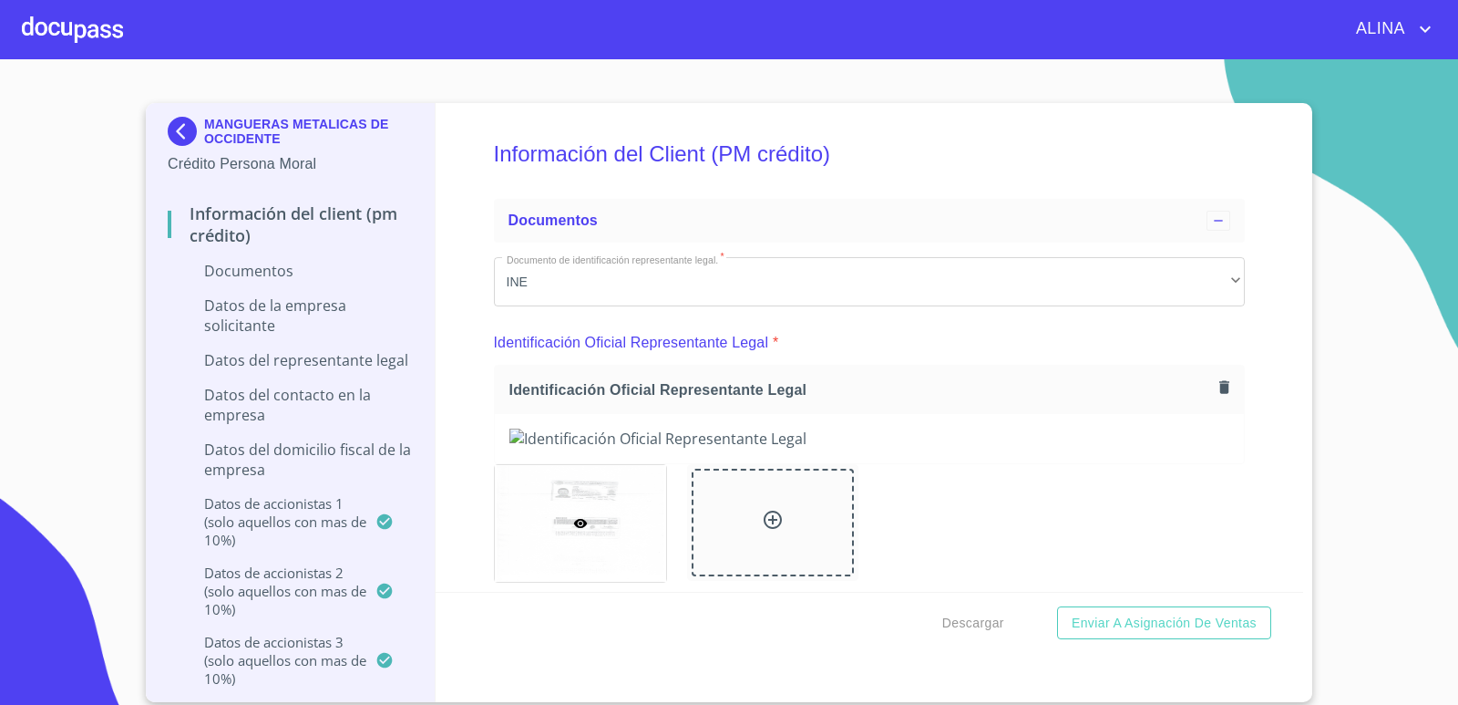
click at [1366, 549] on section "MANGUERAS METALICAS DE OCCIDENTE Crédito Persona Moral Información del Client (…" at bounding box center [729, 381] width 1458 height 645
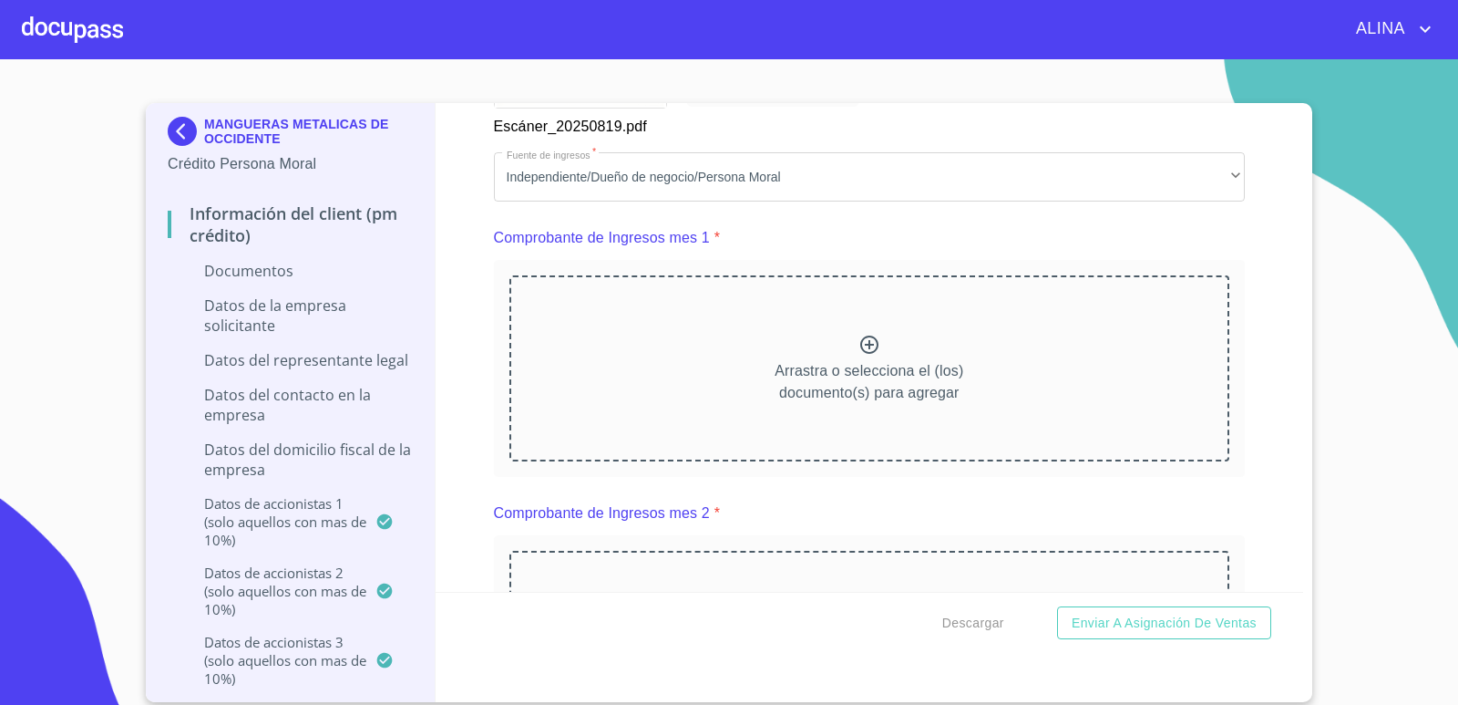
scroll to position [1732, 0]
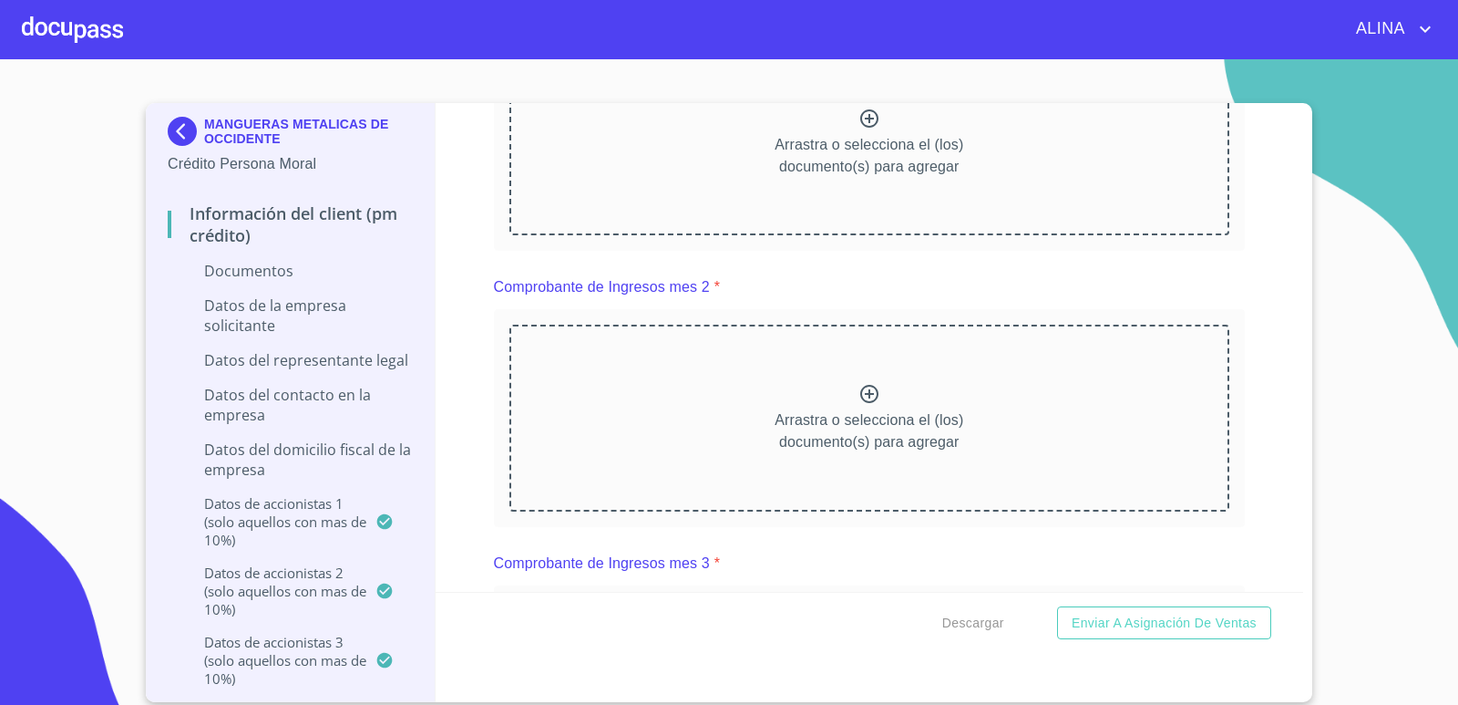
scroll to position [14, 0]
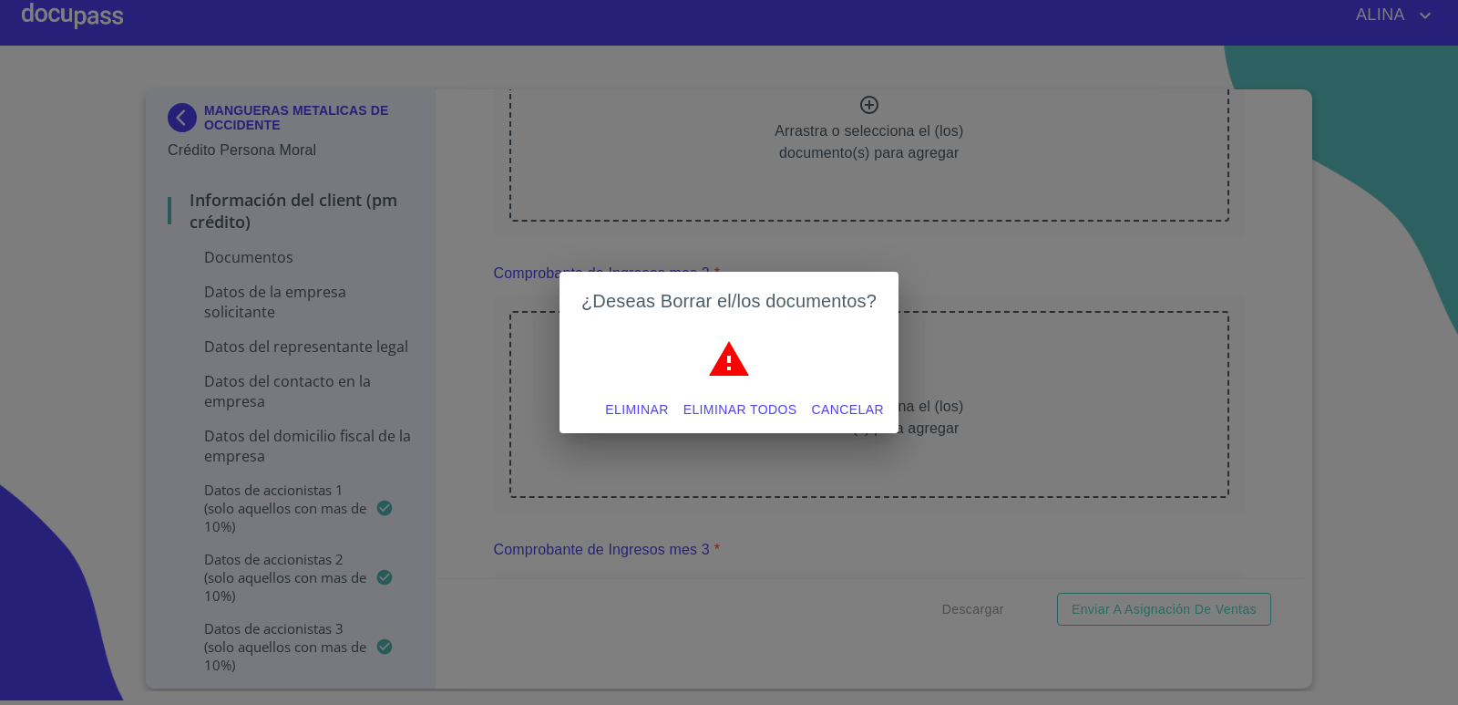
click at [643, 402] on span "Eliminar" at bounding box center [636, 409] width 63 height 23
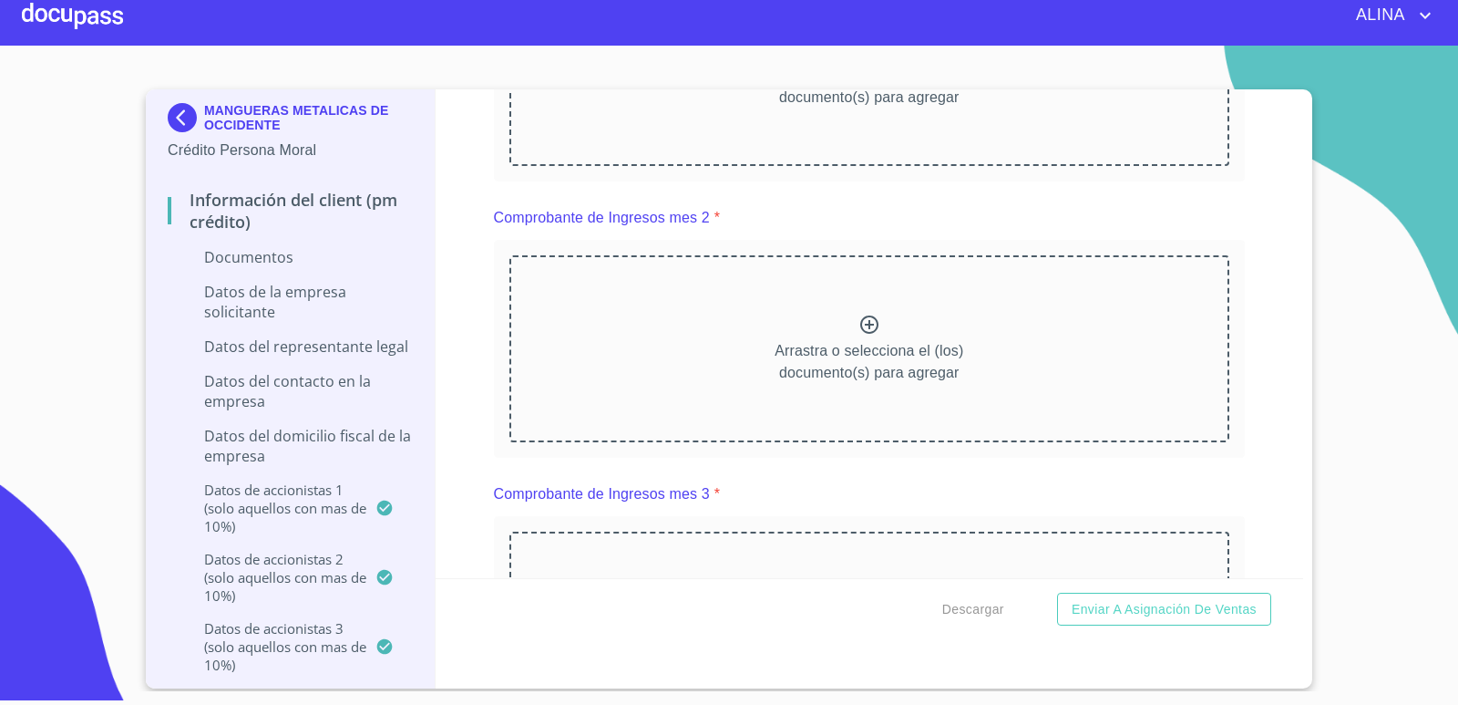
scroll to position [1731, 0]
